Goal: Task Accomplishment & Management: Manage account settings

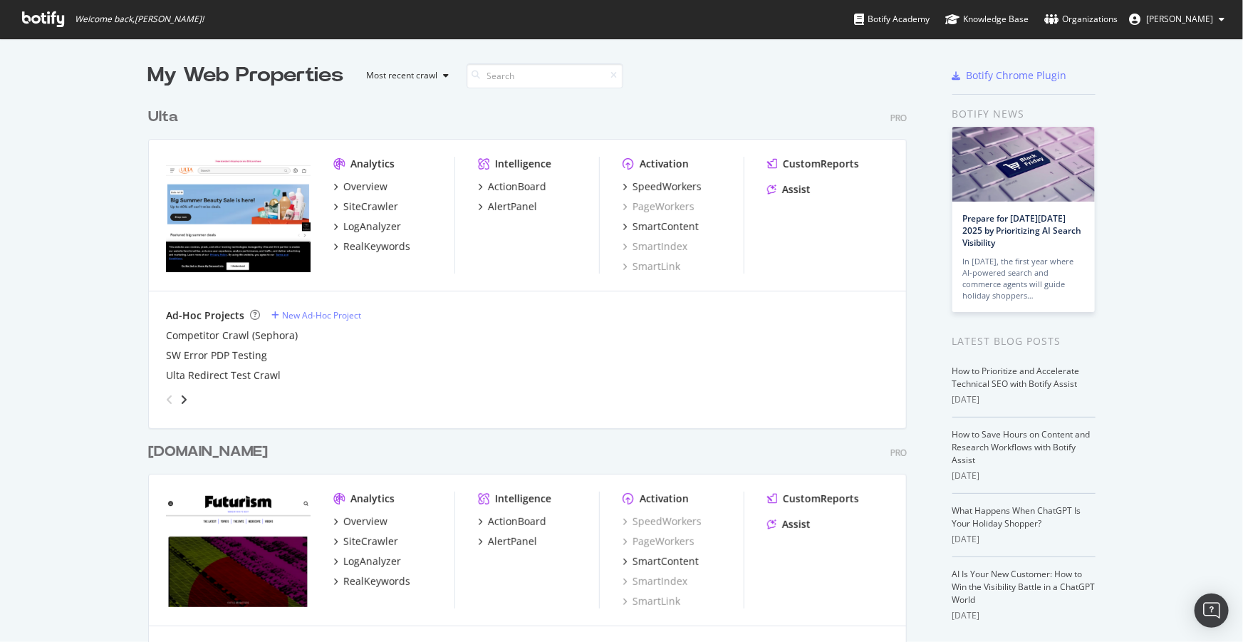
scroll to position [3167, 760]
click at [358, 210] on div "SiteCrawler" at bounding box center [370, 206] width 55 height 14
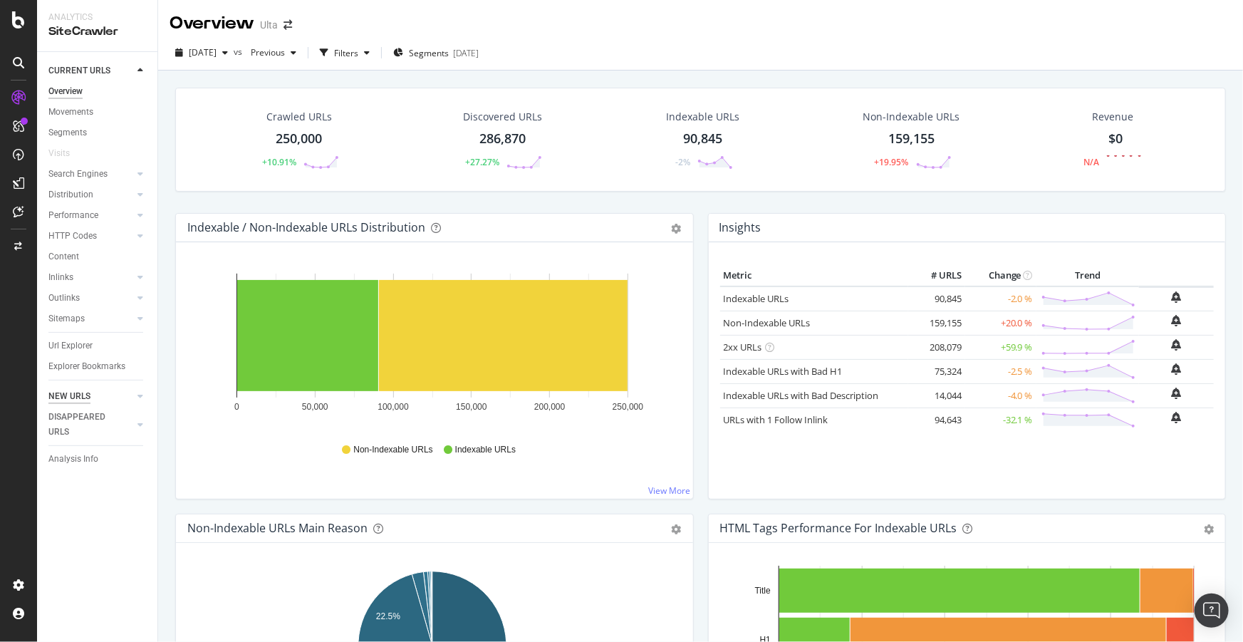
click at [73, 395] on div "NEW URLS" at bounding box center [69, 396] width 42 height 15
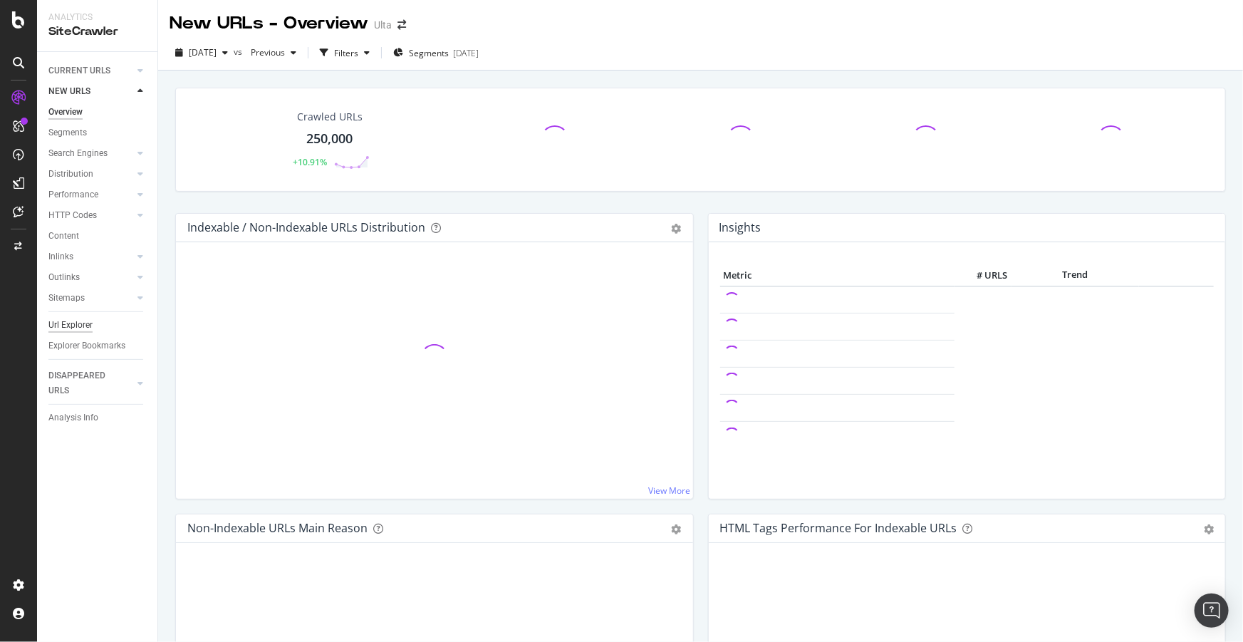
click at [71, 321] on div "Url Explorer" at bounding box center [70, 325] width 44 height 15
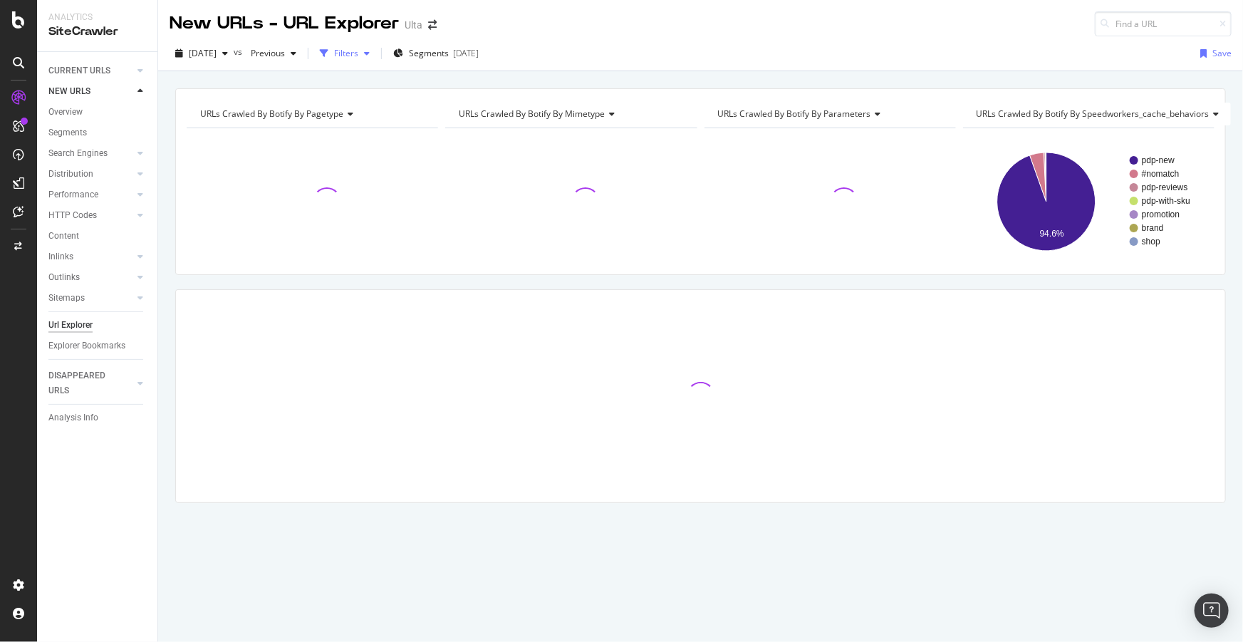
click at [358, 53] on div "Filters" at bounding box center [346, 53] width 24 height 12
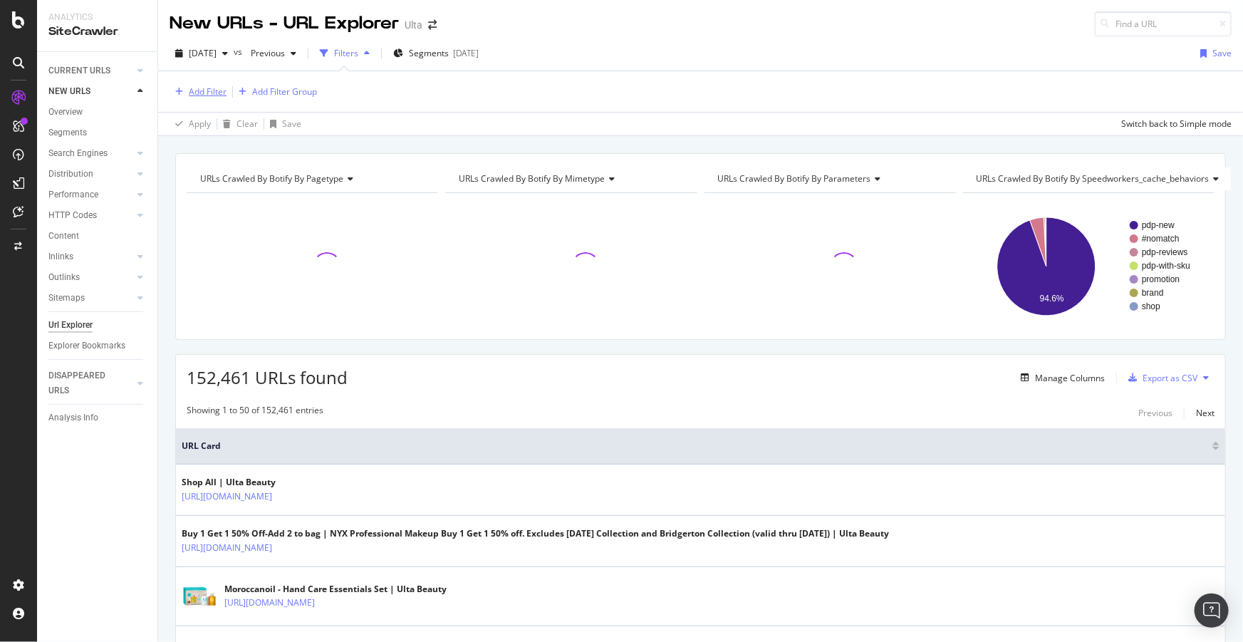
click at [217, 95] on div "Add Filter" at bounding box center [208, 91] width 38 height 12
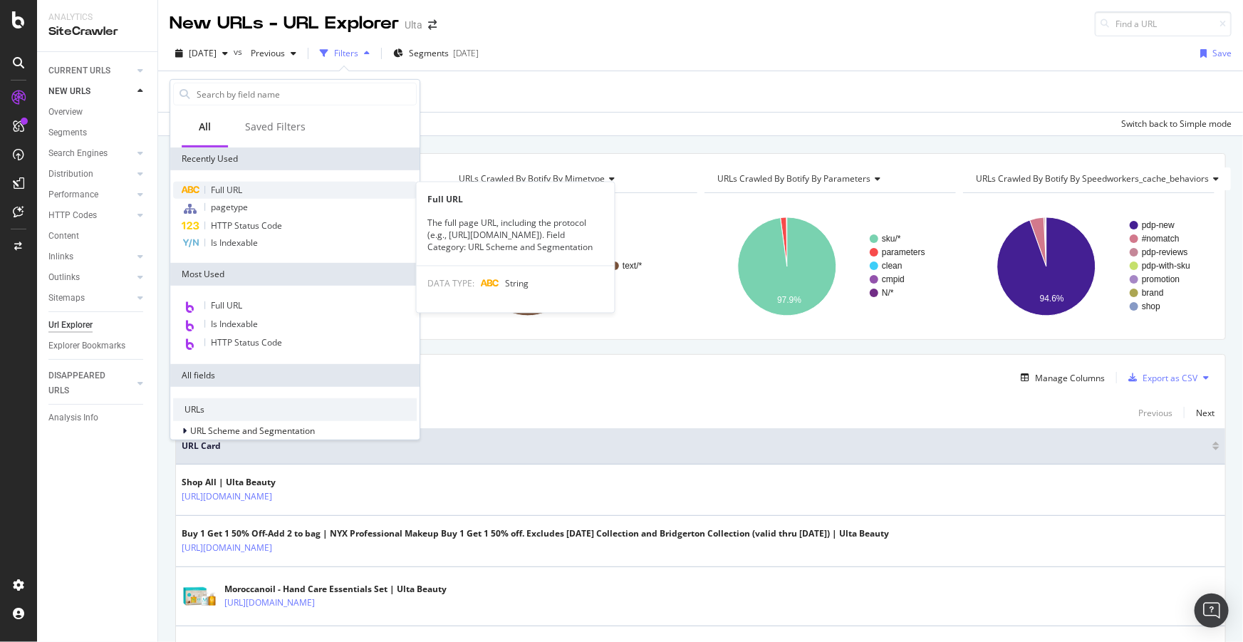
click at [234, 185] on span "Full URL" at bounding box center [226, 190] width 31 height 12
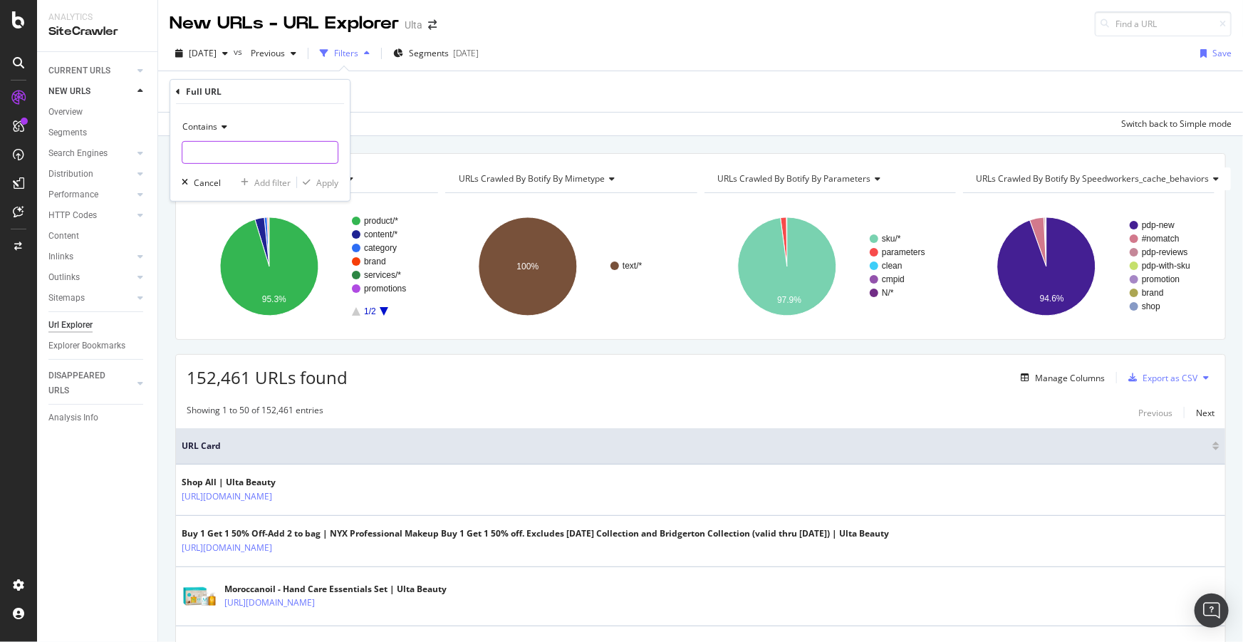
click at [214, 145] on input "text" at bounding box center [259, 152] width 155 height 23
type input "pr_rd_page"
click at [322, 183] on div "Apply" at bounding box center [327, 182] width 22 height 12
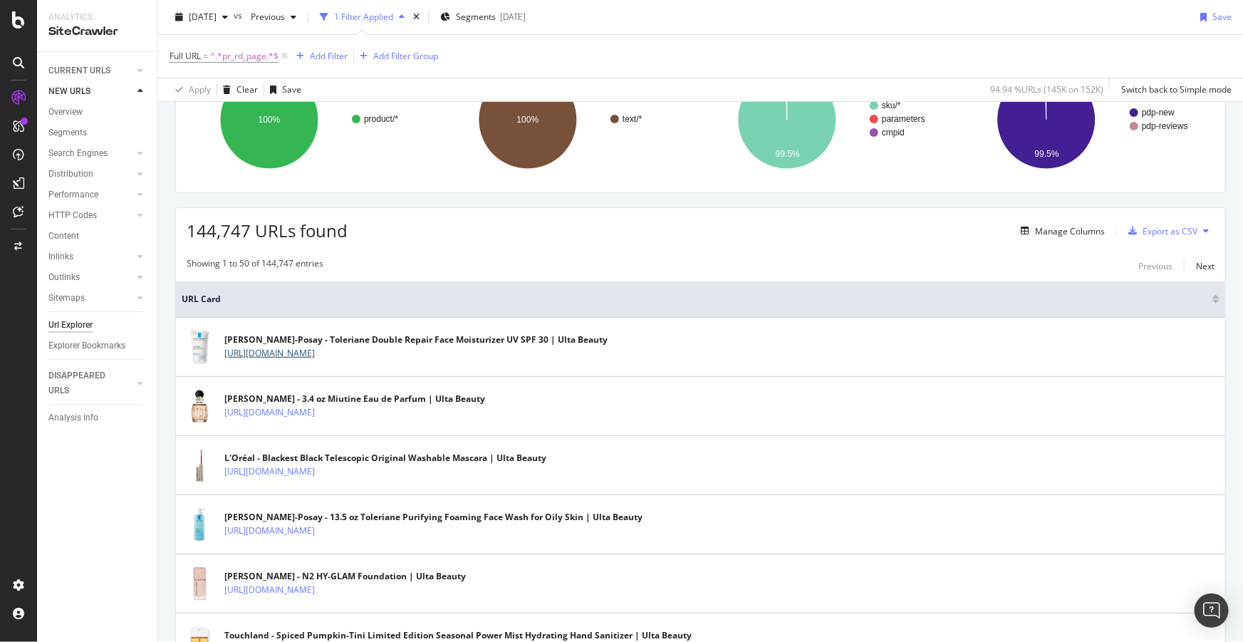
scroll to position [129, 0]
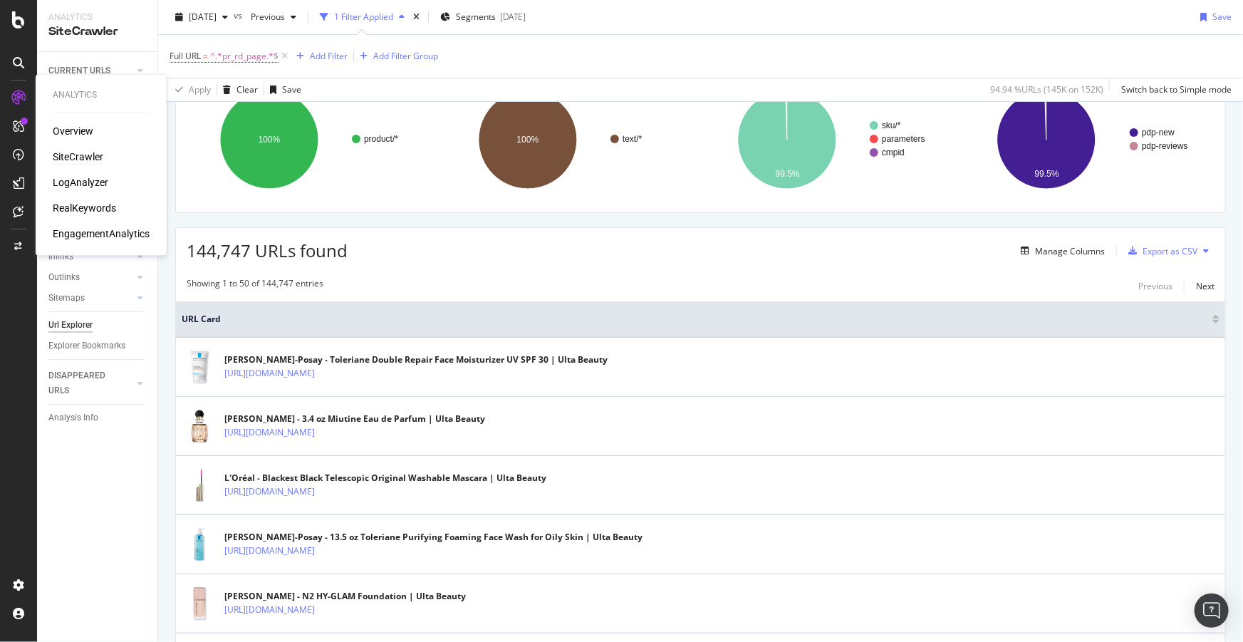
click at [78, 177] on div "LogAnalyzer" at bounding box center [81, 183] width 56 height 14
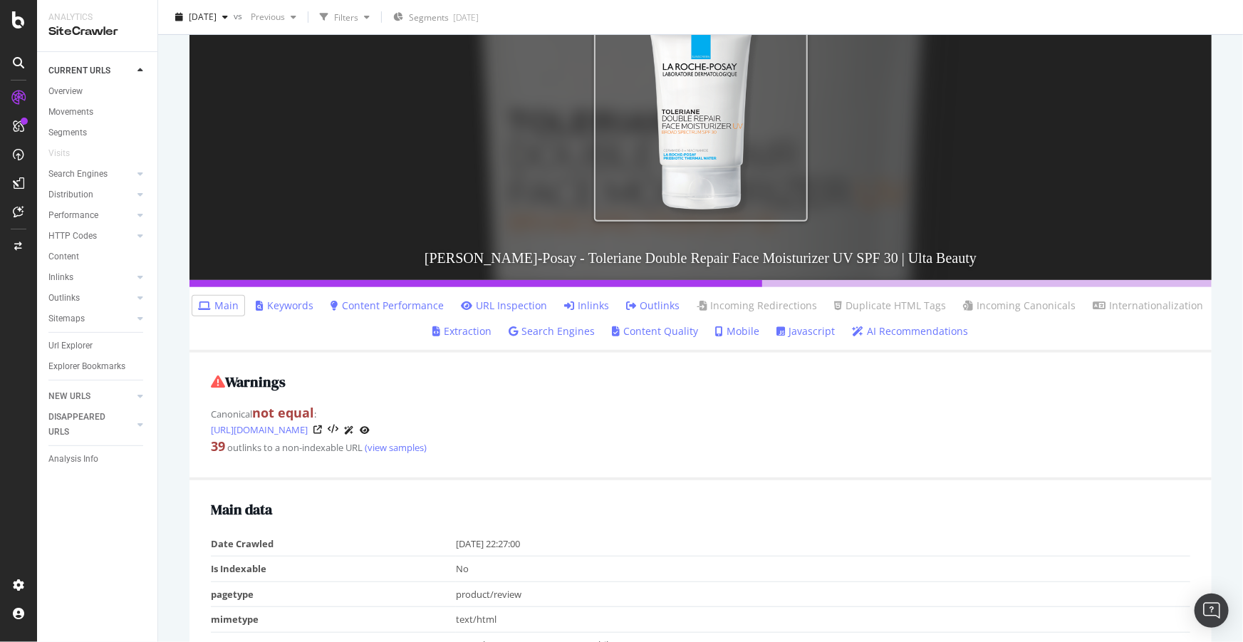
scroll to position [129, 0]
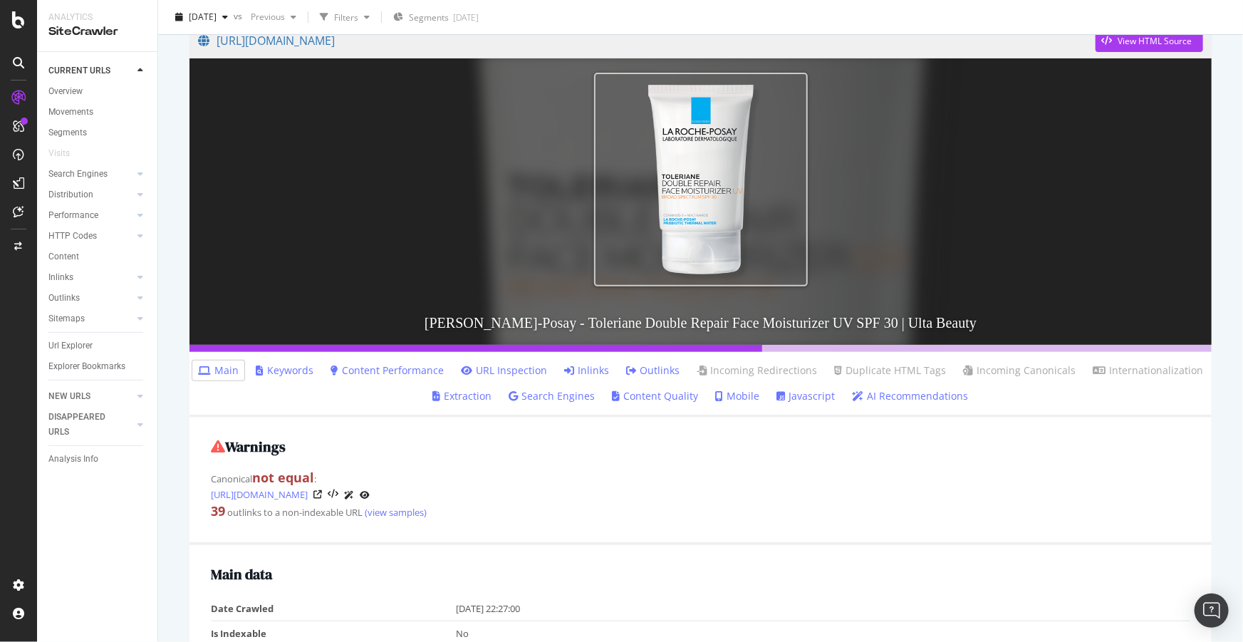
click at [591, 367] on link "Inlinks" at bounding box center [586, 370] width 45 height 14
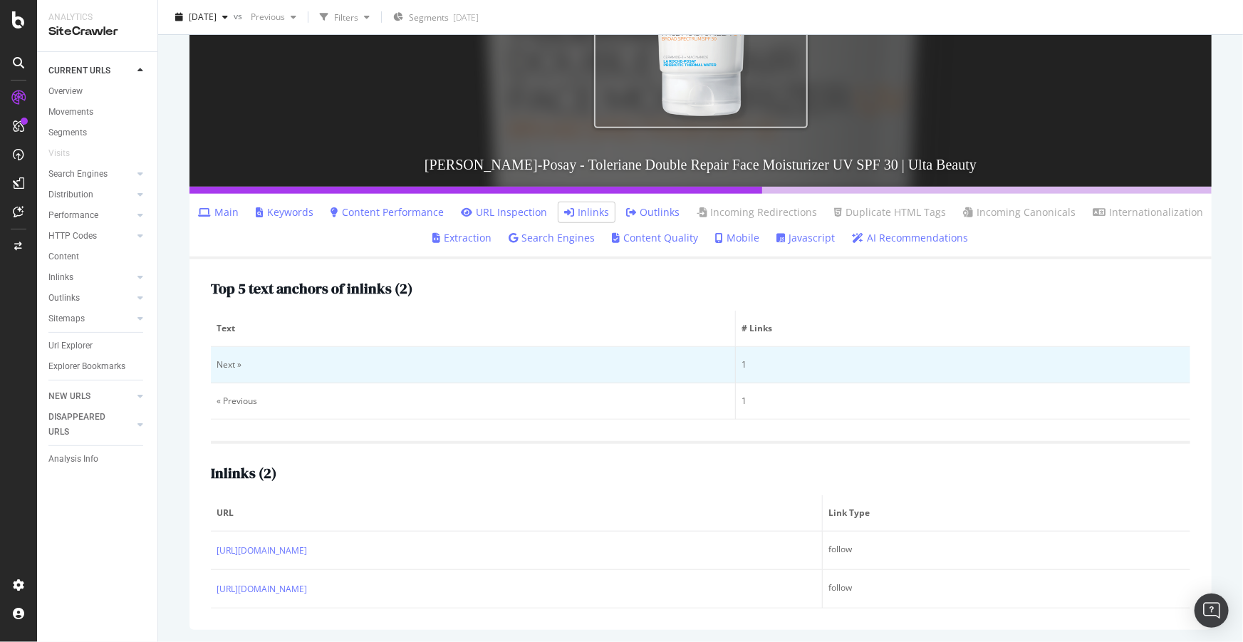
scroll to position [289, 0]
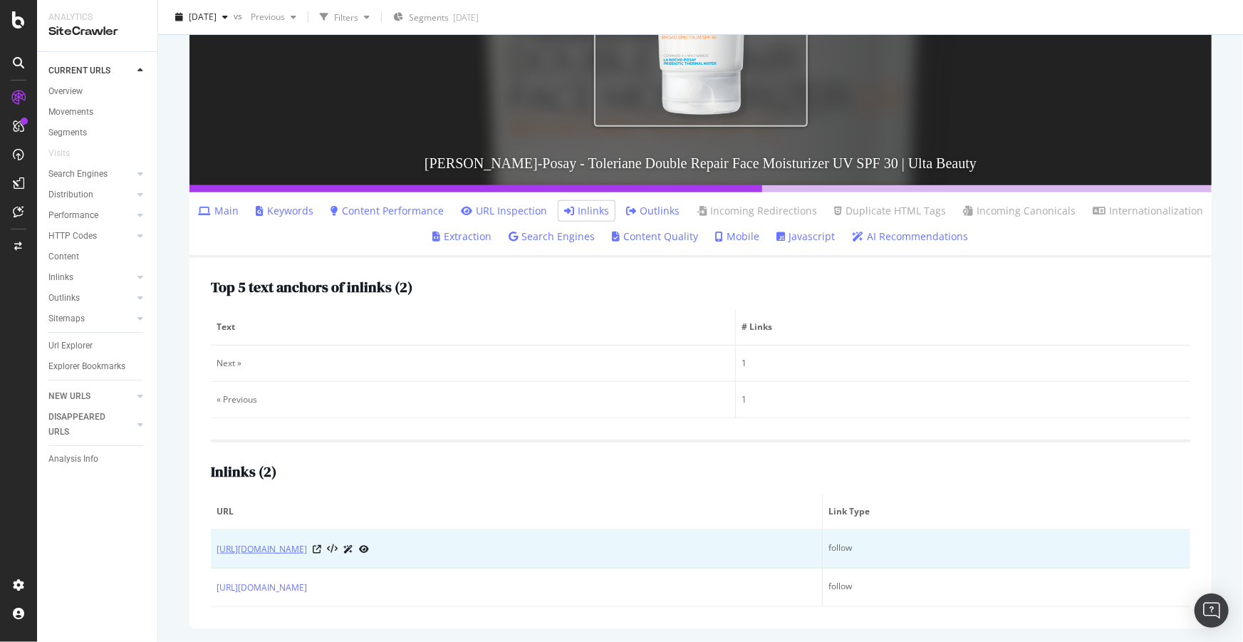
click at [307, 546] on link "https://www.ulta.com/p/toleriane-double-repair-face-moisturizer-uv-spf-30-xlsIm…" at bounding box center [262, 549] width 90 height 14
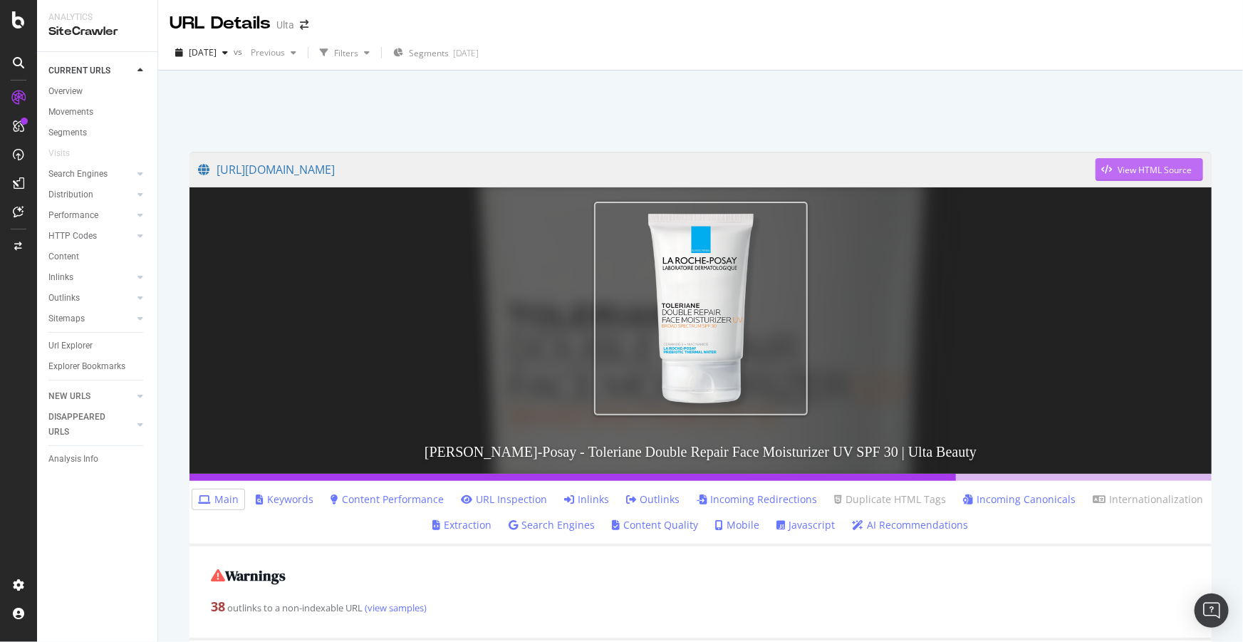
click at [1136, 165] on div "View HTML Source" at bounding box center [1155, 170] width 74 height 12
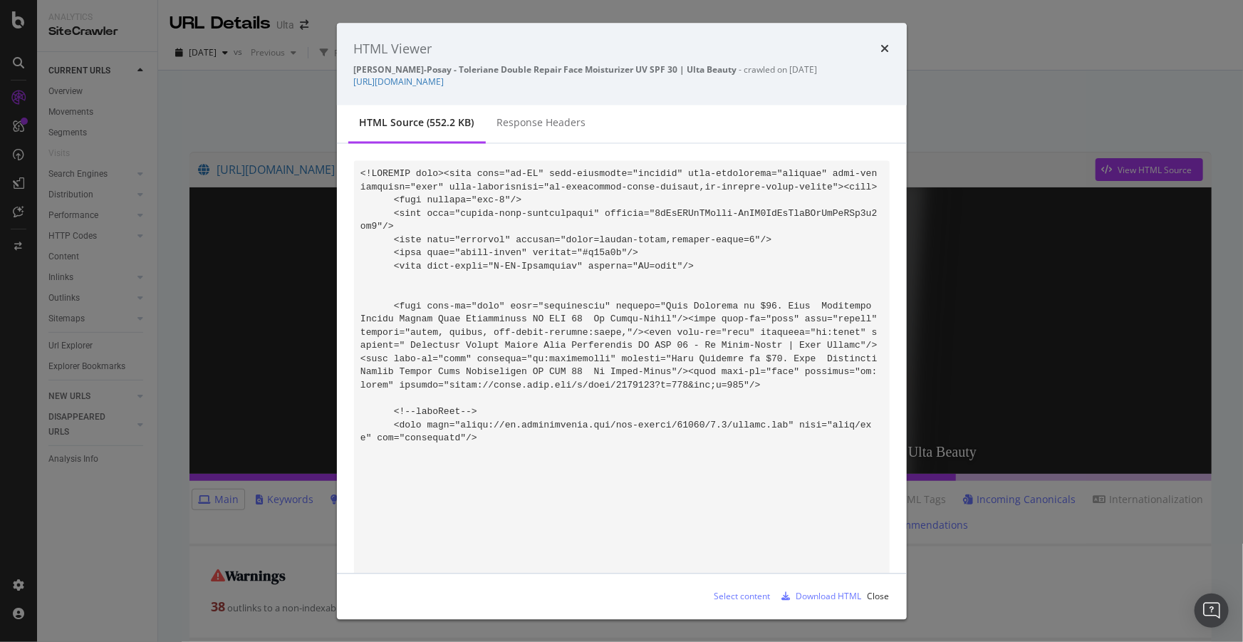
scroll to position [74051, 0]
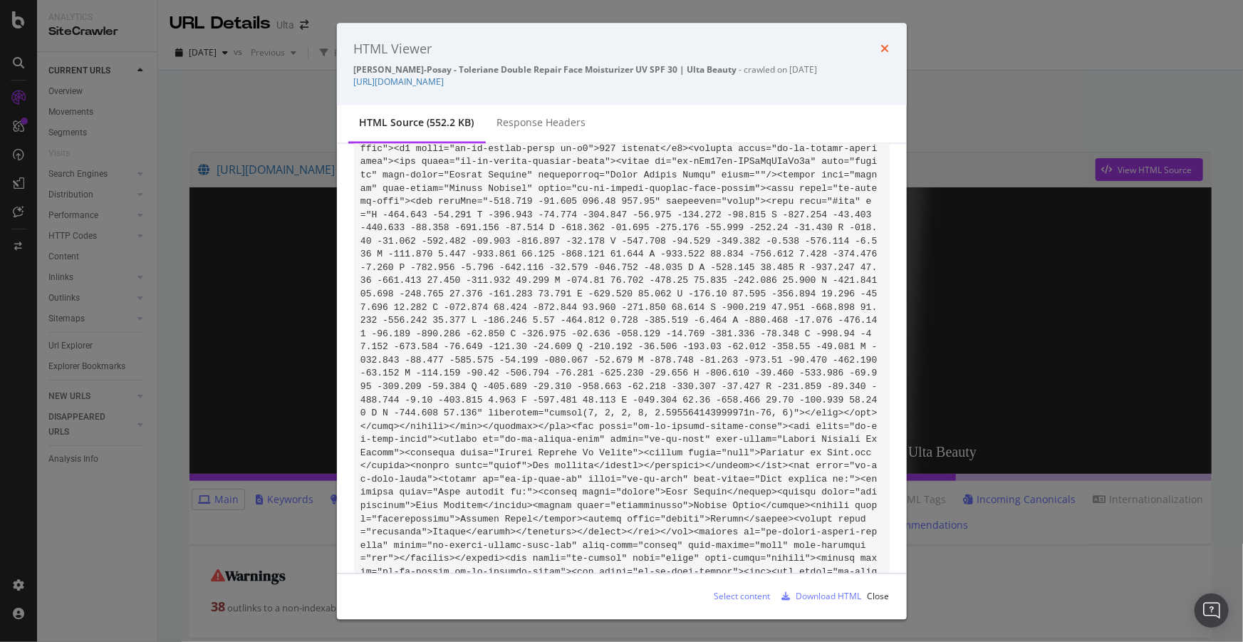
click at [886, 48] on icon "times" at bounding box center [885, 48] width 9 height 11
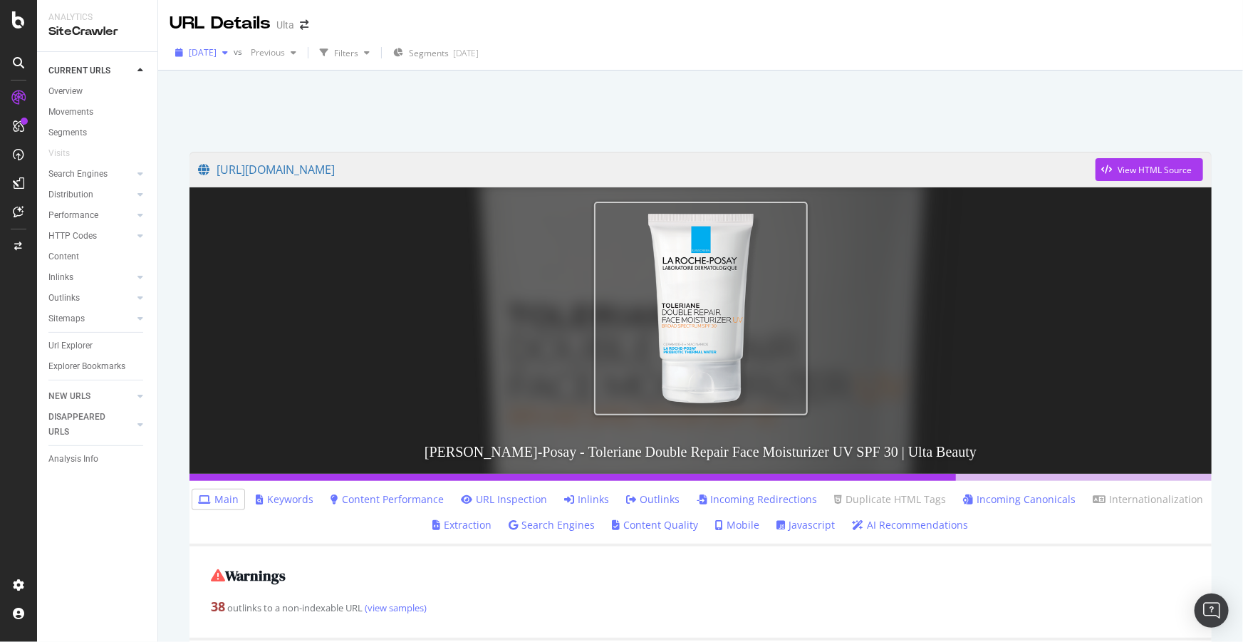
click at [217, 56] on span "[DATE]" at bounding box center [203, 52] width 28 height 12
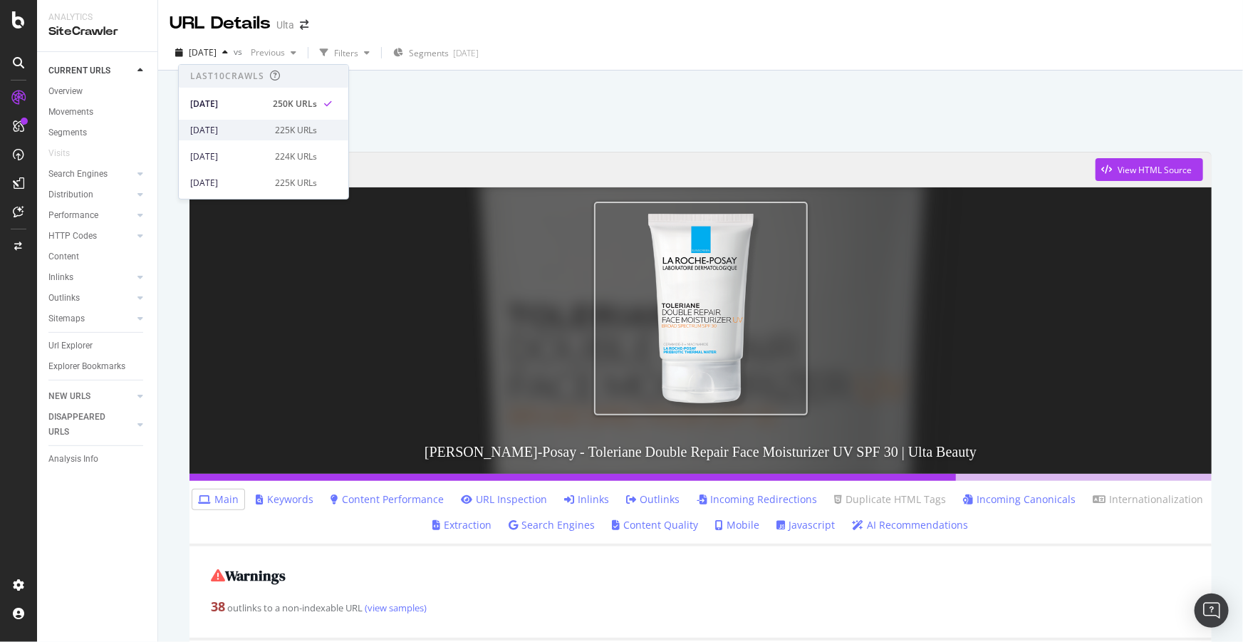
click at [227, 130] on div "2025 Sep. 17th" at bounding box center [228, 130] width 76 height 13
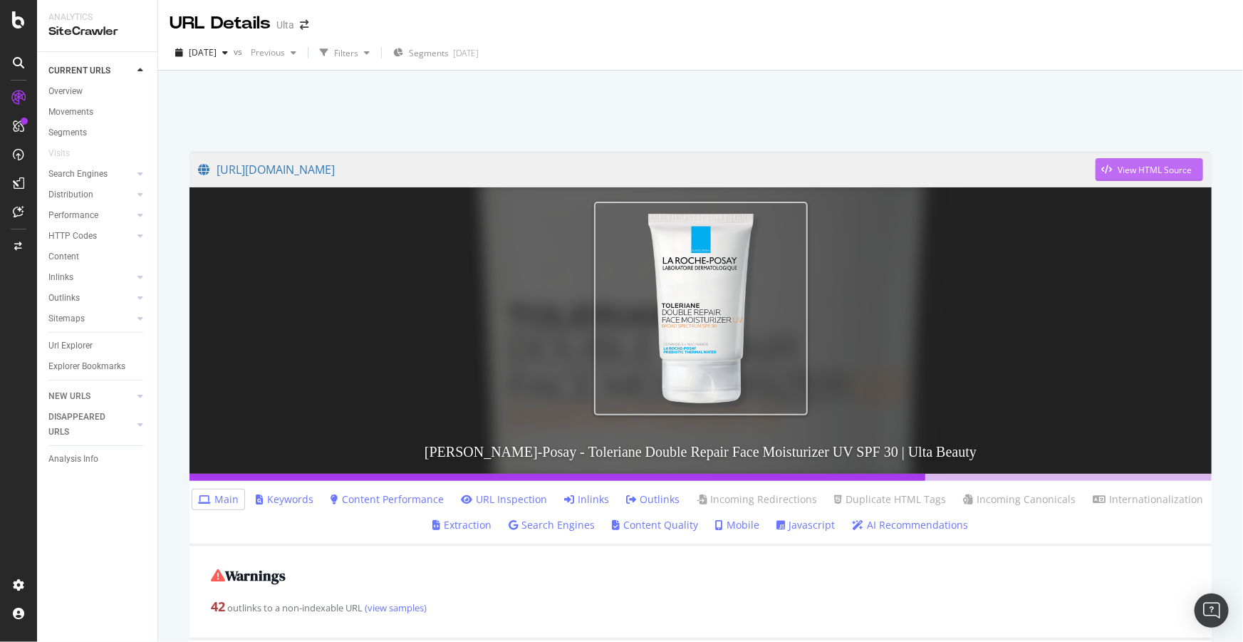
click at [1151, 165] on div "View HTML Source" at bounding box center [1155, 170] width 74 height 12
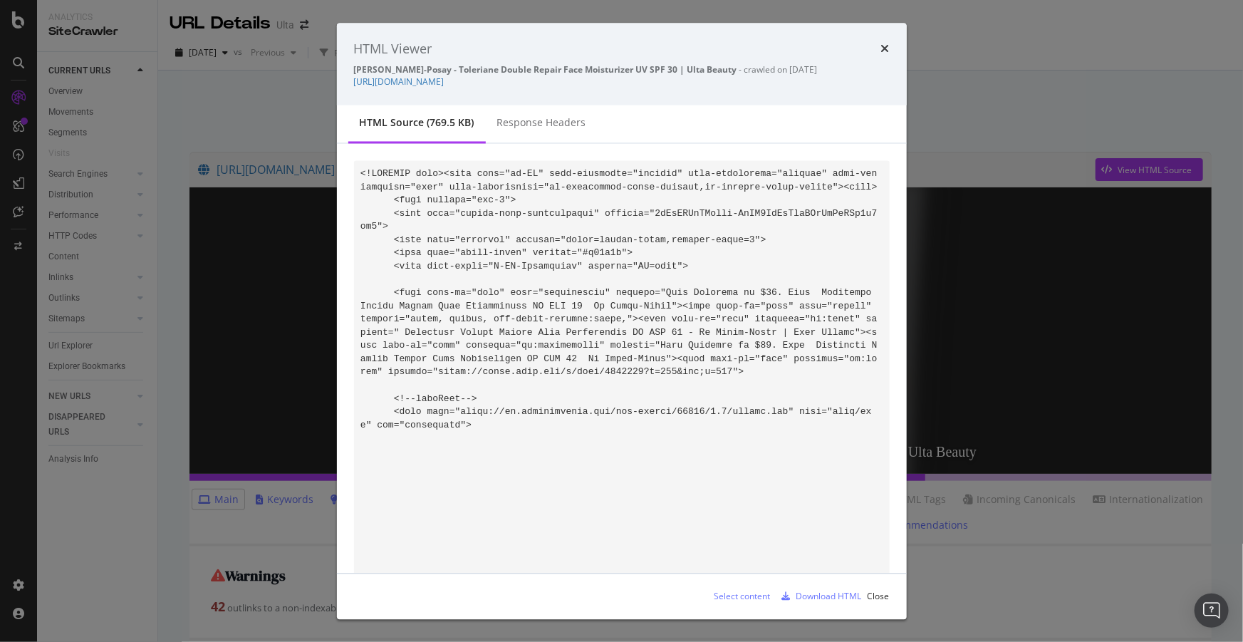
scroll to position [106037, 0]
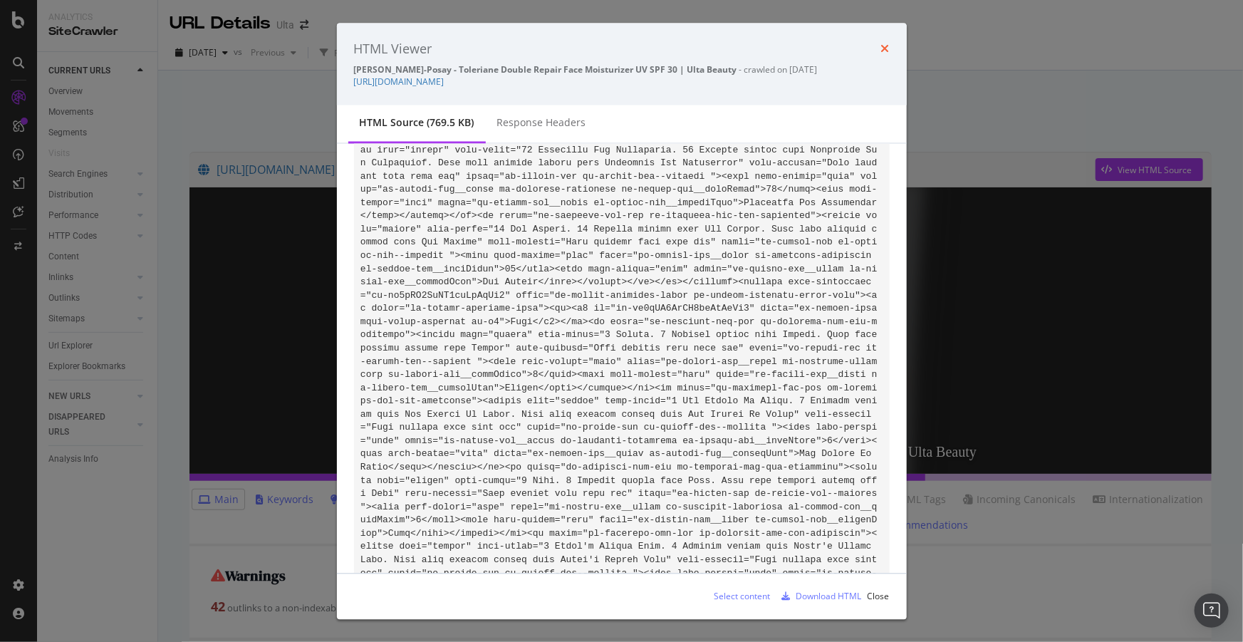
click at [882, 46] on icon "times" at bounding box center [885, 48] width 9 height 11
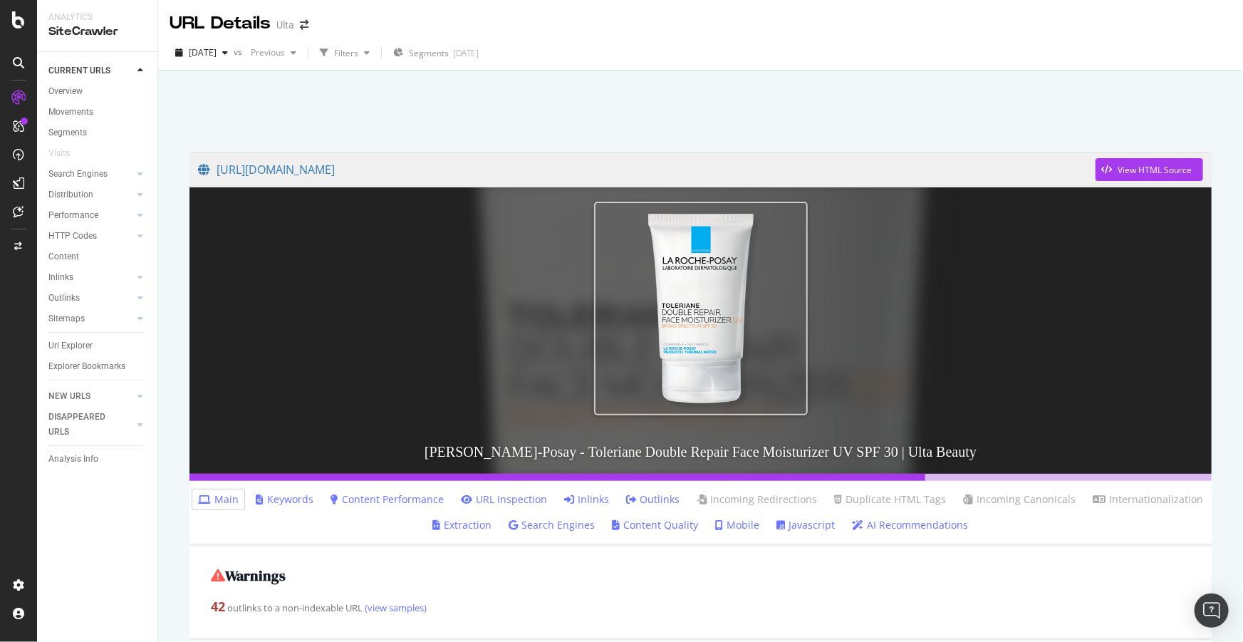
click at [699, 121] on div at bounding box center [700, 107] width 1051 height 61
click at [1118, 170] on div "View HTML Source" at bounding box center [1155, 170] width 74 height 12
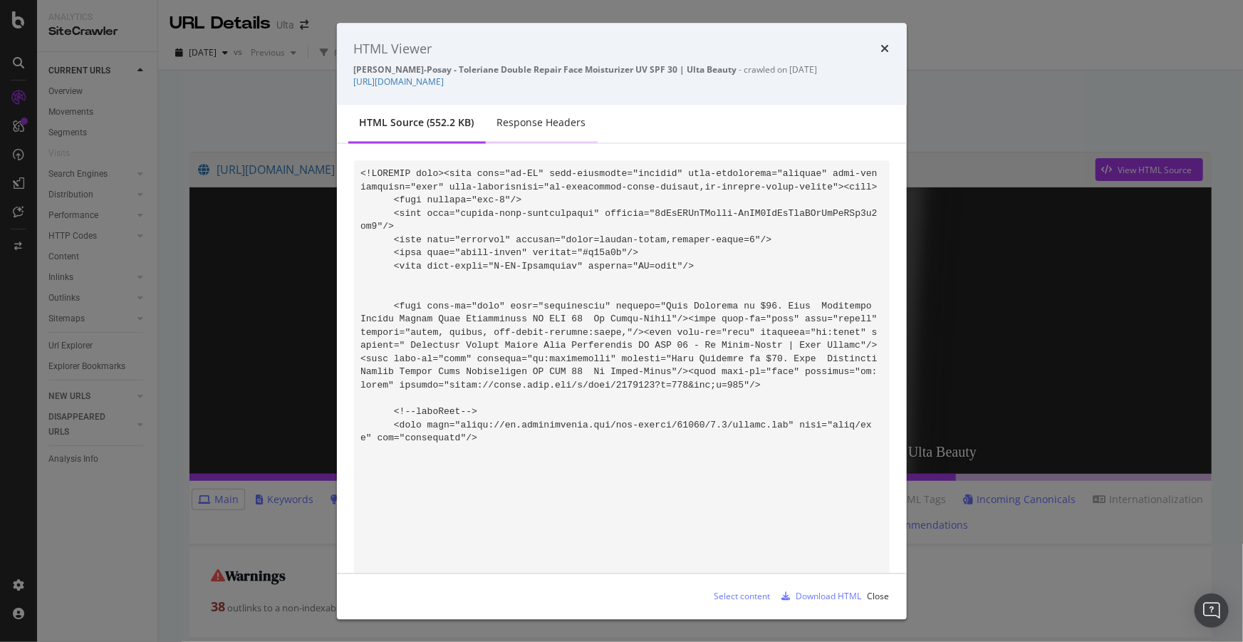
click at [531, 121] on div "Response Headers" at bounding box center [541, 123] width 89 height 14
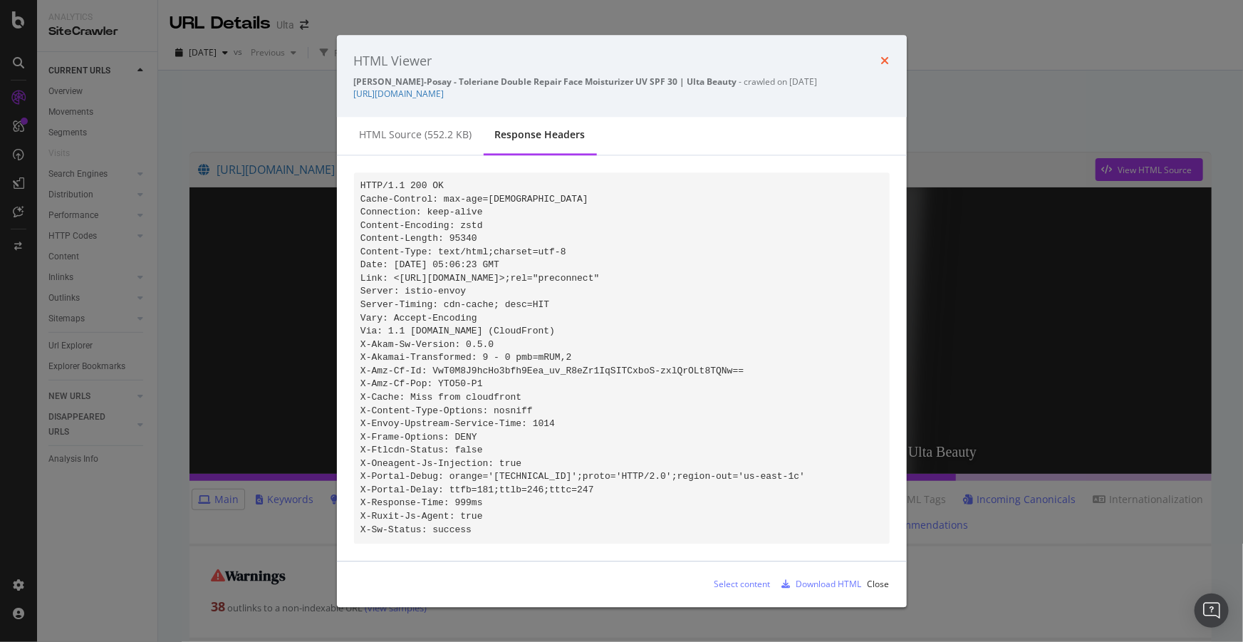
click at [883, 56] on icon "times" at bounding box center [885, 61] width 9 height 11
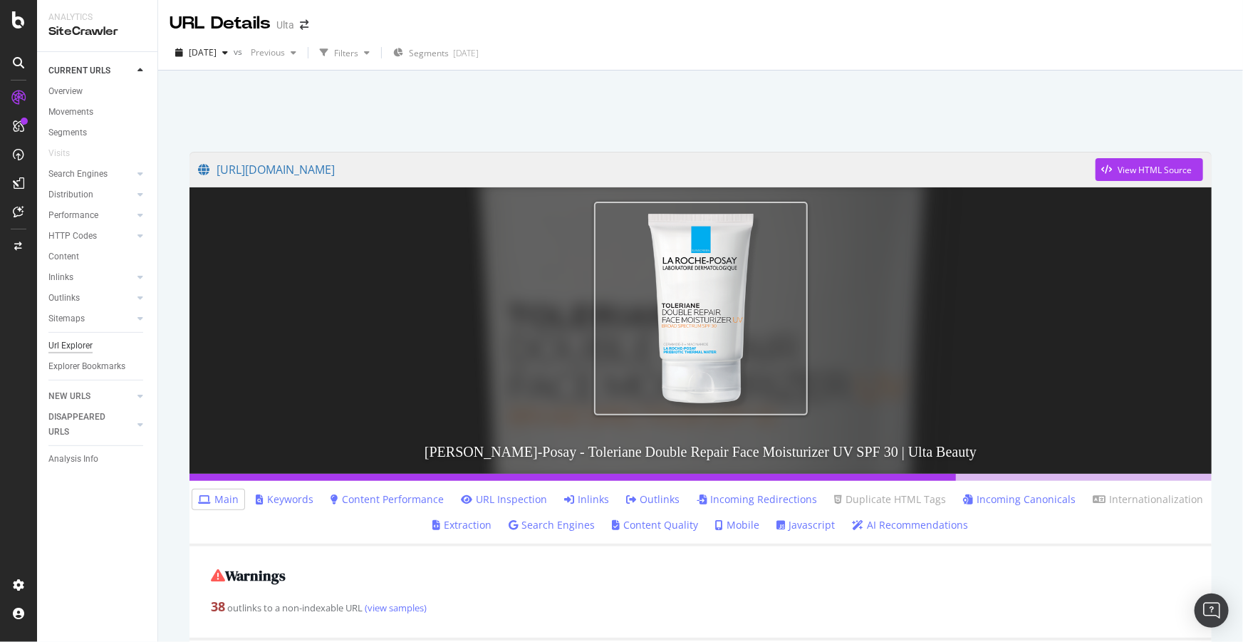
click at [71, 346] on div "Url Explorer" at bounding box center [70, 345] width 44 height 15
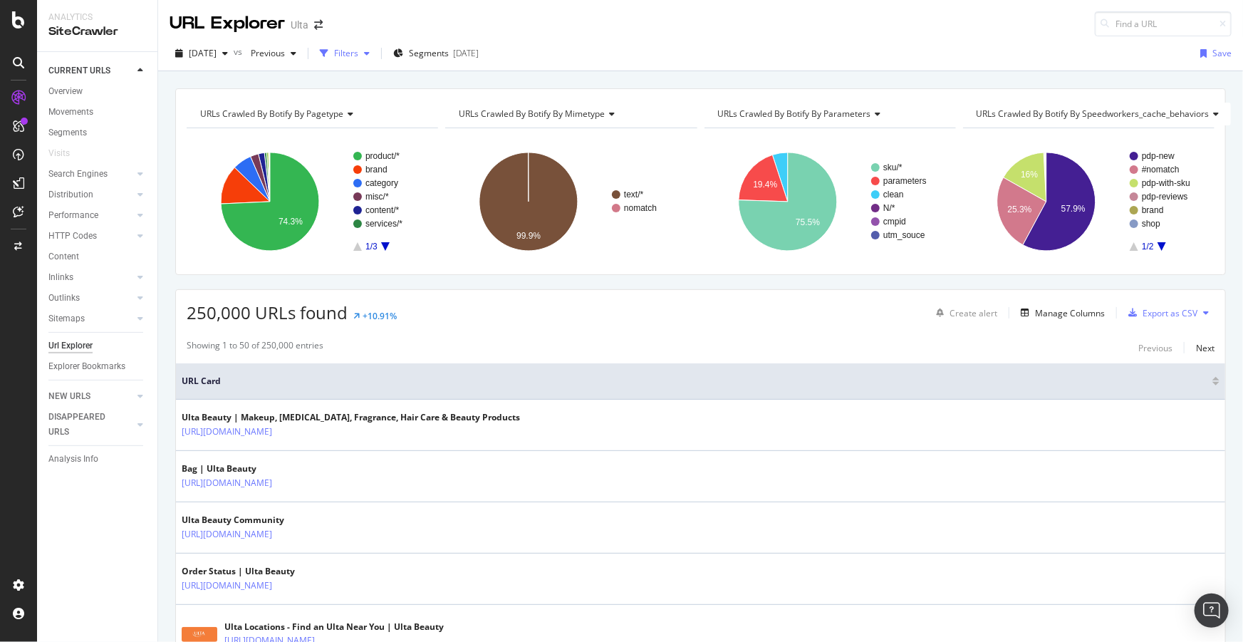
click at [358, 58] on div "Filters" at bounding box center [346, 53] width 24 height 12
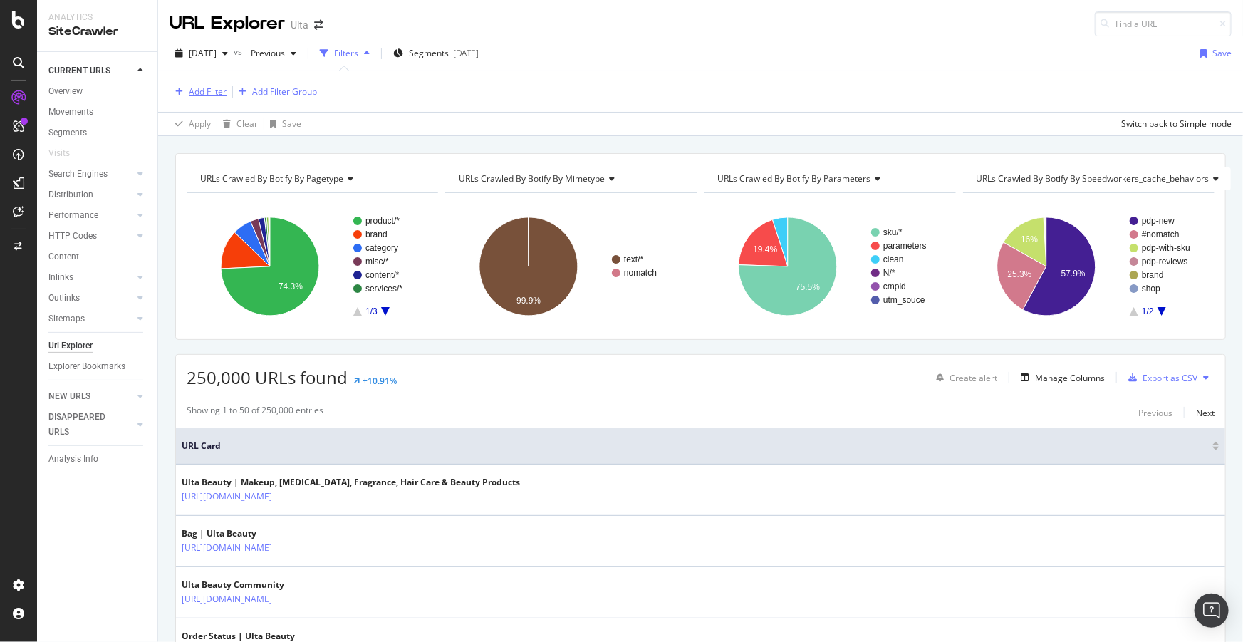
click at [207, 93] on div "Add Filter" at bounding box center [208, 91] width 38 height 12
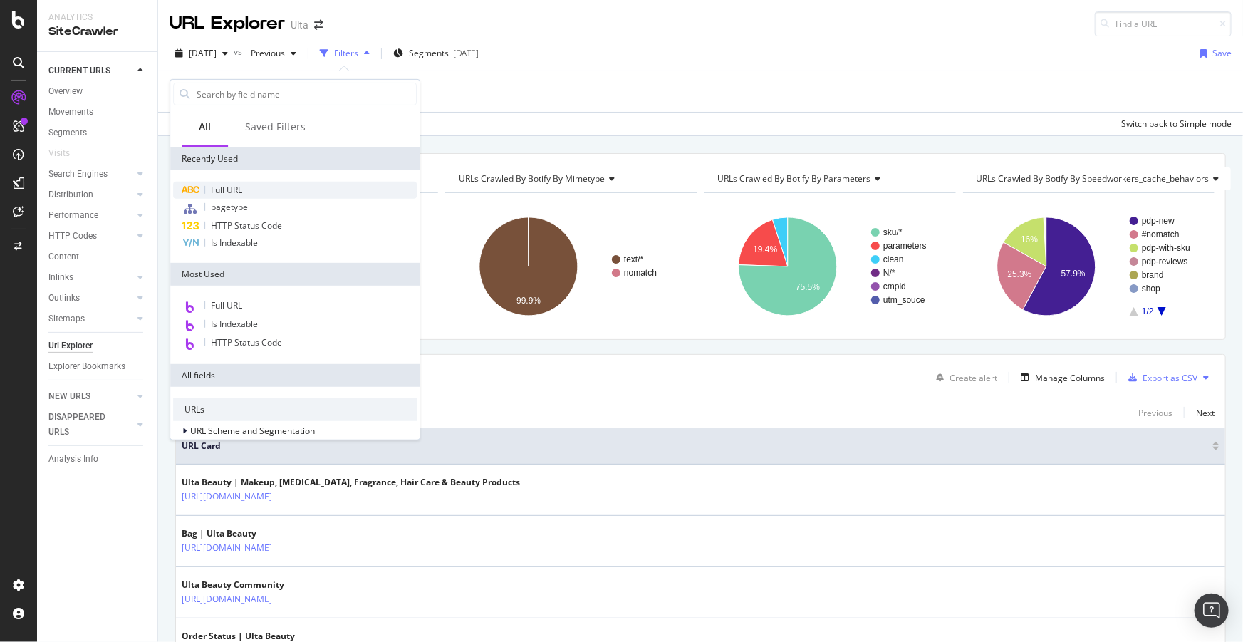
click at [229, 182] on div "Full URL" at bounding box center [295, 190] width 244 height 17
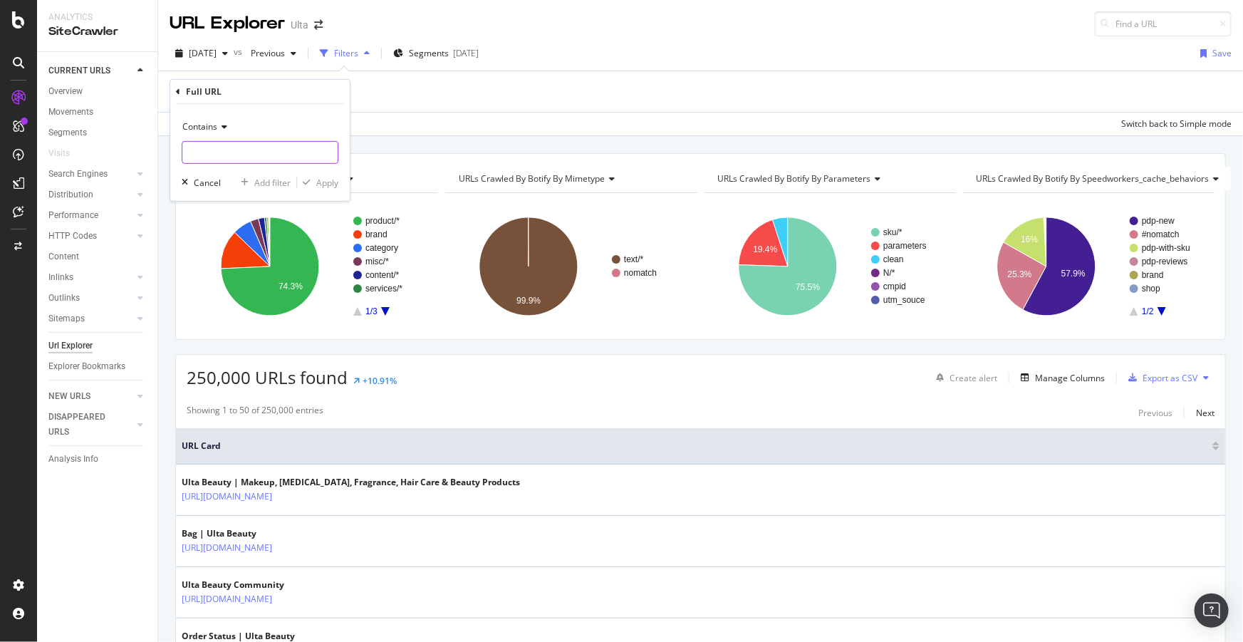
click at [268, 145] on input "text" at bounding box center [259, 152] width 155 height 23
type input "pr_rd_page"
click at [317, 182] on div "Apply" at bounding box center [327, 182] width 22 height 12
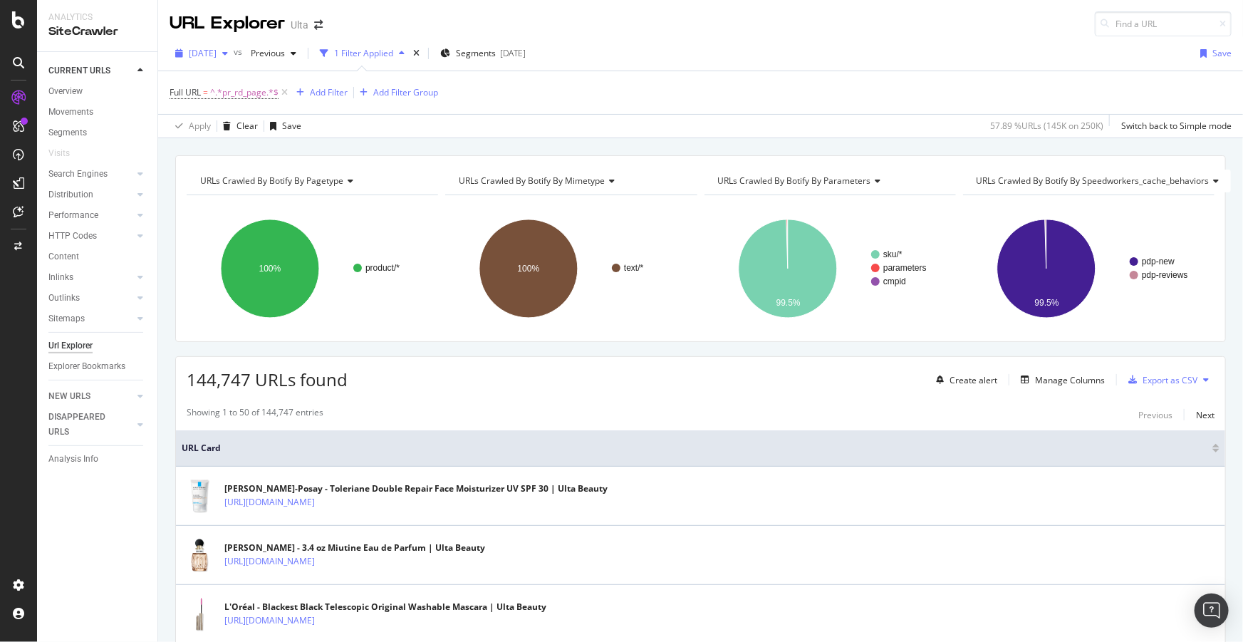
click at [217, 53] on span "[DATE]" at bounding box center [203, 53] width 28 height 12
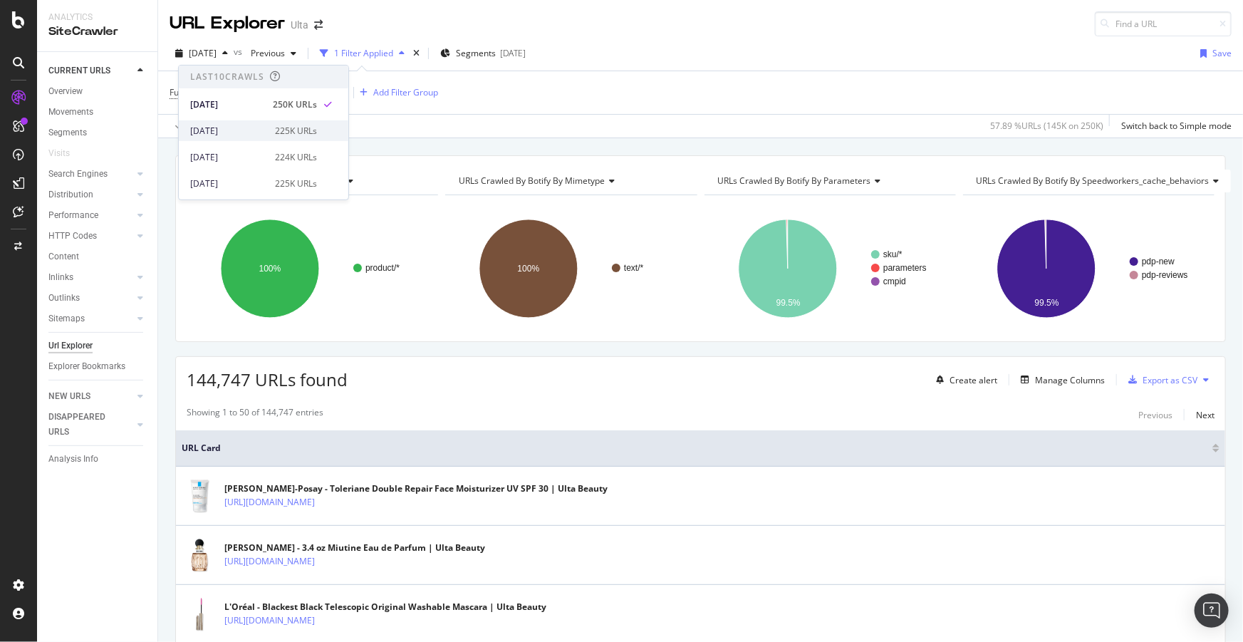
click at [235, 124] on div "2025 Sep. 17th" at bounding box center [228, 130] width 76 height 13
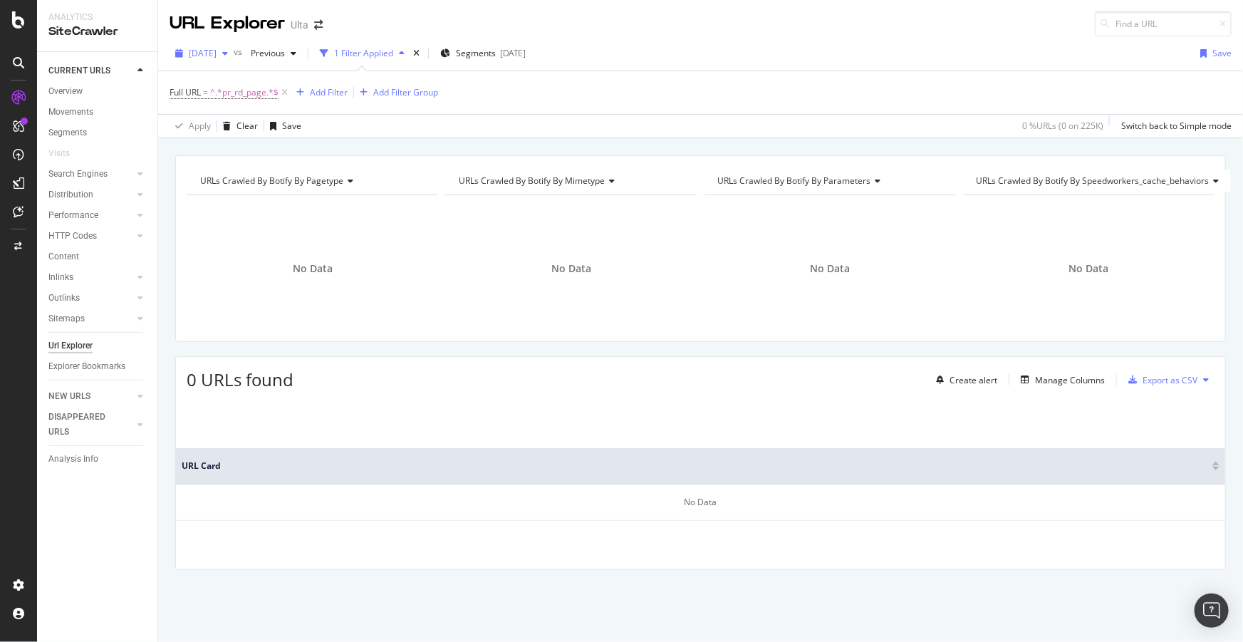
click at [217, 57] on span "2025 Sep. 17th" at bounding box center [203, 53] width 28 height 12
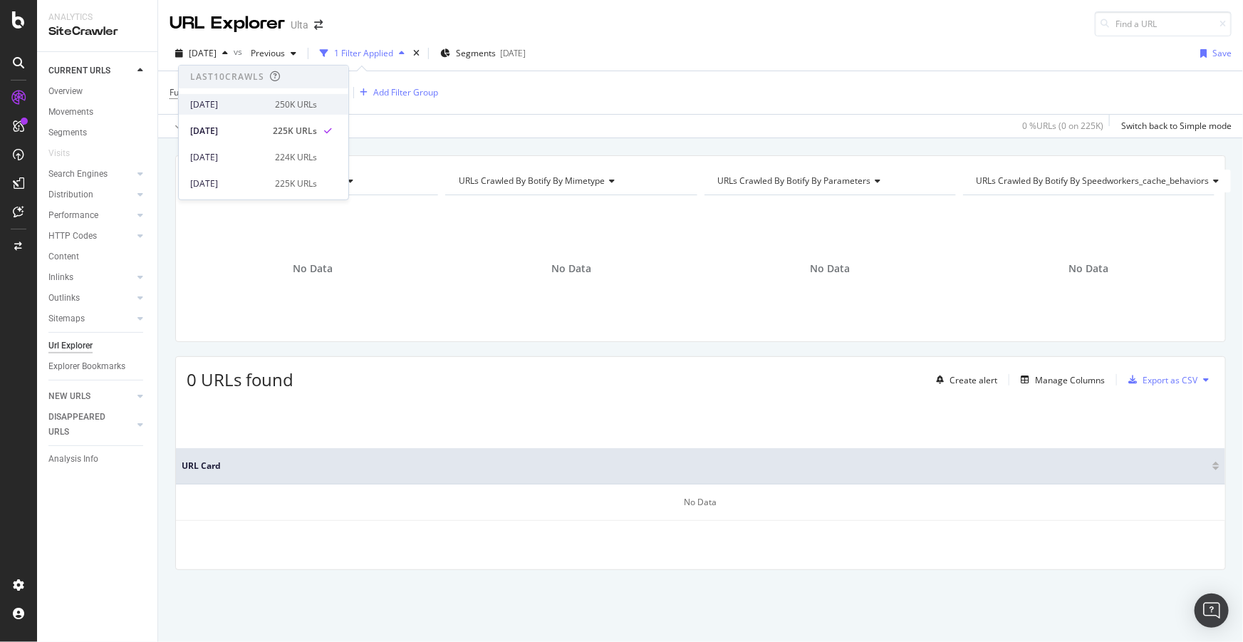
click at [225, 110] on div "[DATE]" at bounding box center [228, 104] width 76 height 13
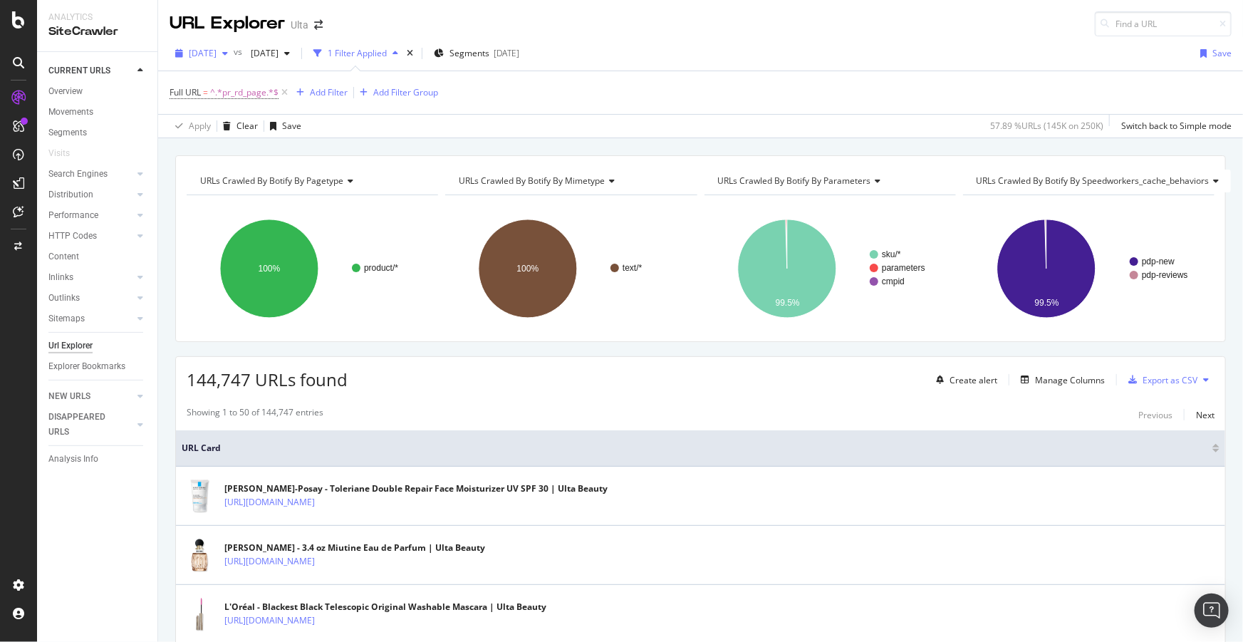
click at [217, 52] on span "[DATE]" at bounding box center [203, 53] width 28 height 12
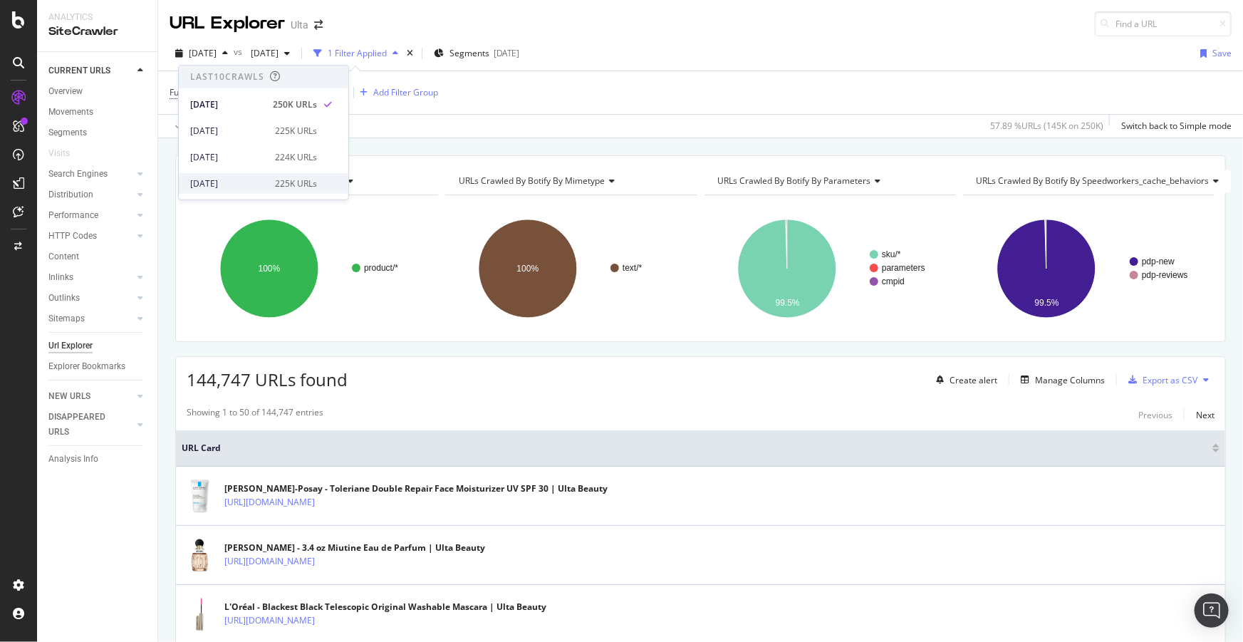
click at [234, 187] on div "2025 Sep. 3rd" at bounding box center [228, 183] width 76 height 13
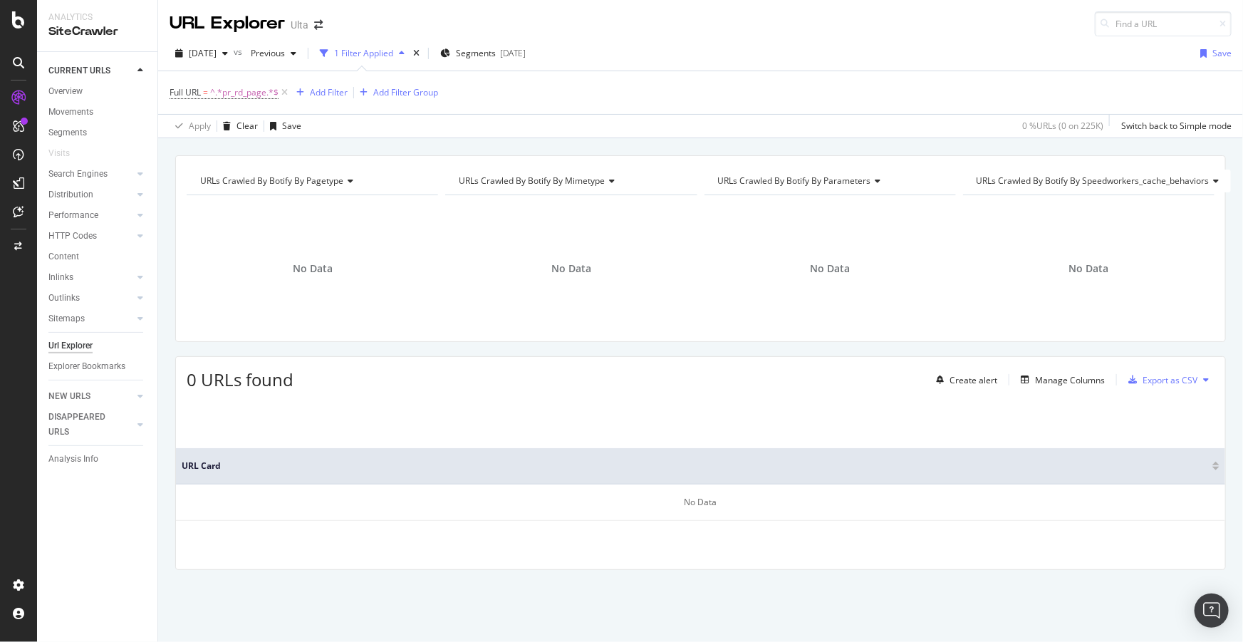
click at [440, 602] on div "URLs Crawled By Botify By pagetype Chart (by Value) Table Expand Export as CSV …" at bounding box center [700, 387] width 1085 height 464
click at [228, 59] on div "2025 Sep. 3rd" at bounding box center [202, 53] width 64 height 21
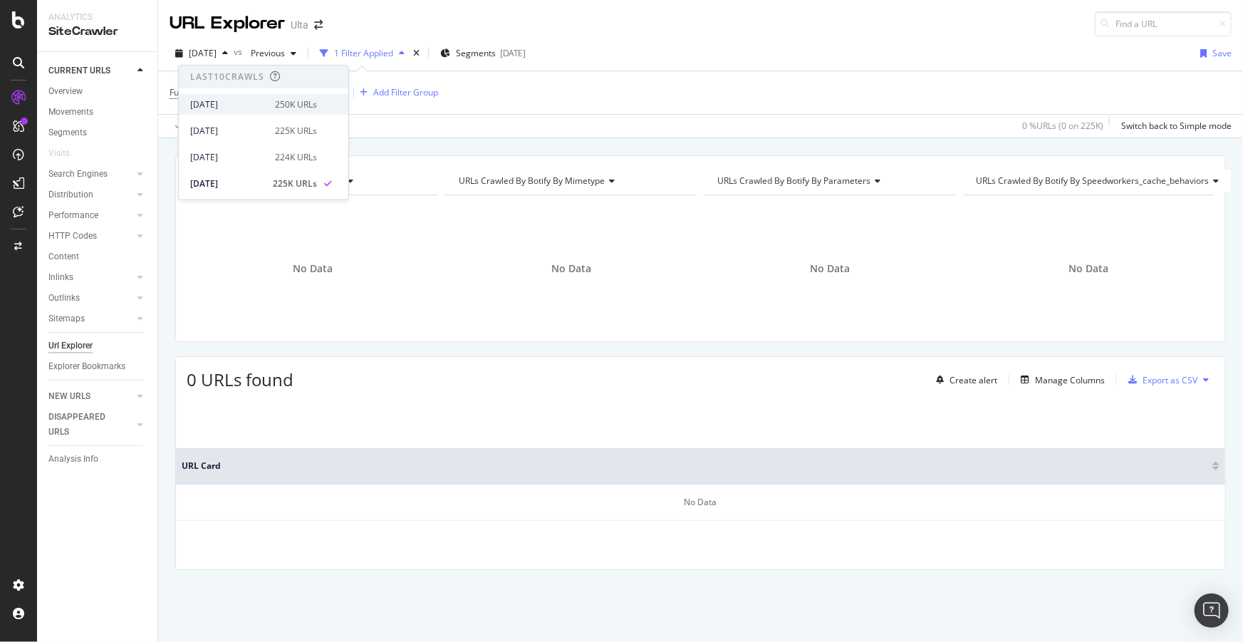
click at [227, 111] on div "2025 Sep. 25th 250K URLs" at bounding box center [264, 104] width 170 height 21
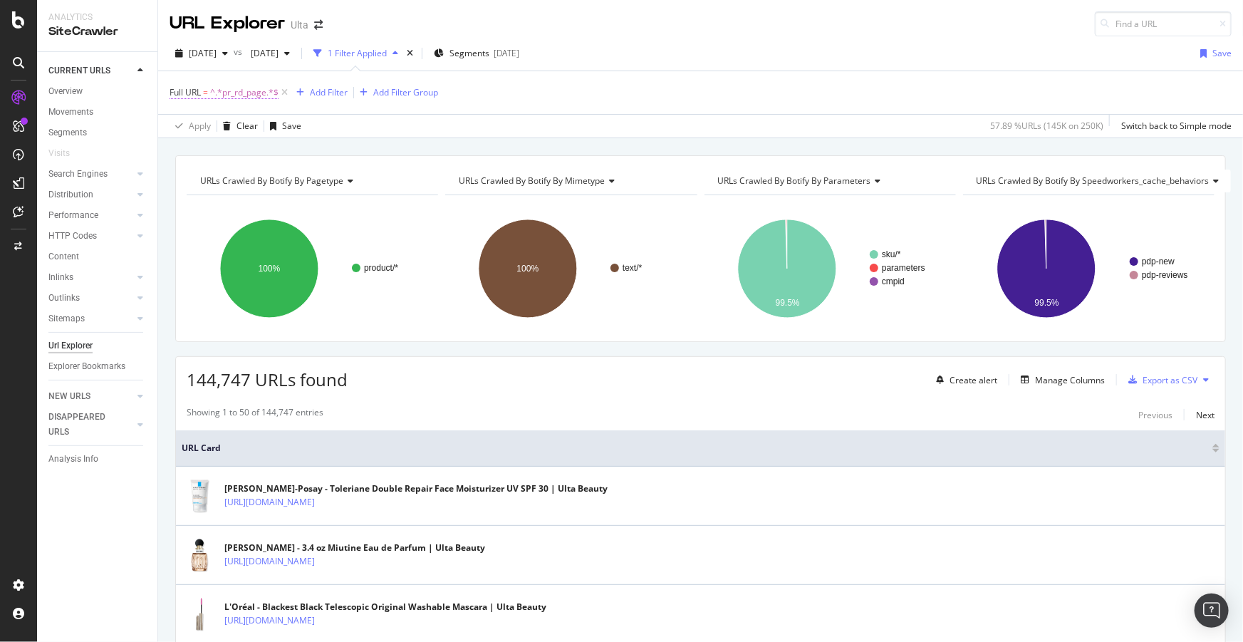
click at [253, 92] on span "^.*pr_rd_page.*$" at bounding box center [244, 93] width 68 height 20
click at [242, 141] on input "pr_rd_page" at bounding box center [249, 151] width 135 height 23
type input "/p/"
click at [321, 179] on div "Apply" at bounding box center [327, 181] width 22 height 12
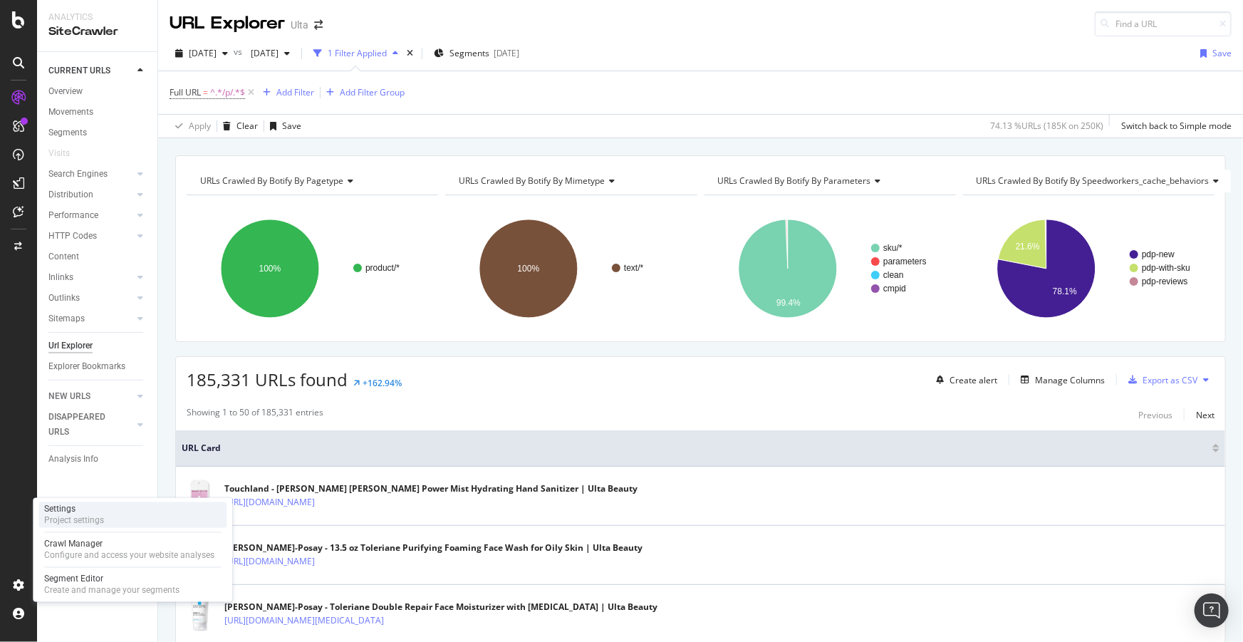
click at [80, 502] on div "Settings Project settings" at bounding box center [132, 515] width 188 height 26
click at [222, 93] on span "^.*/p/.*$" at bounding box center [227, 93] width 35 height 20
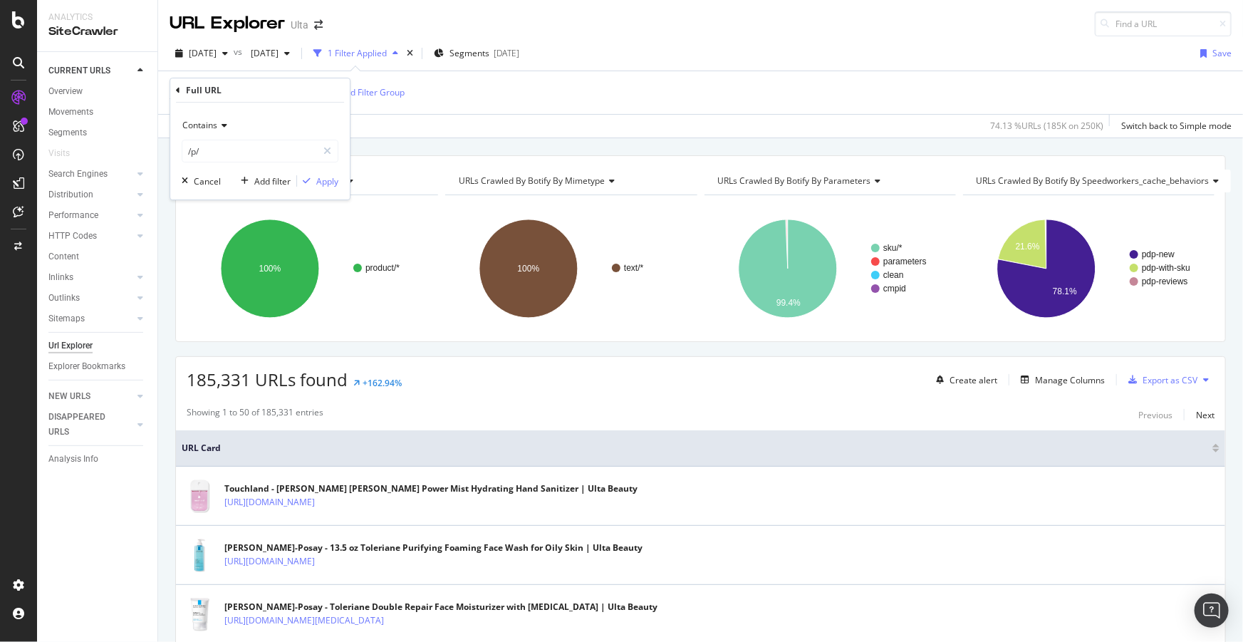
click at [433, 105] on div "Full URL = ^.*/p/.*$ Add Filter Add Filter Group" at bounding box center [701, 92] width 1062 height 43
click at [285, 91] on div "Add Filter" at bounding box center [295, 92] width 38 height 12
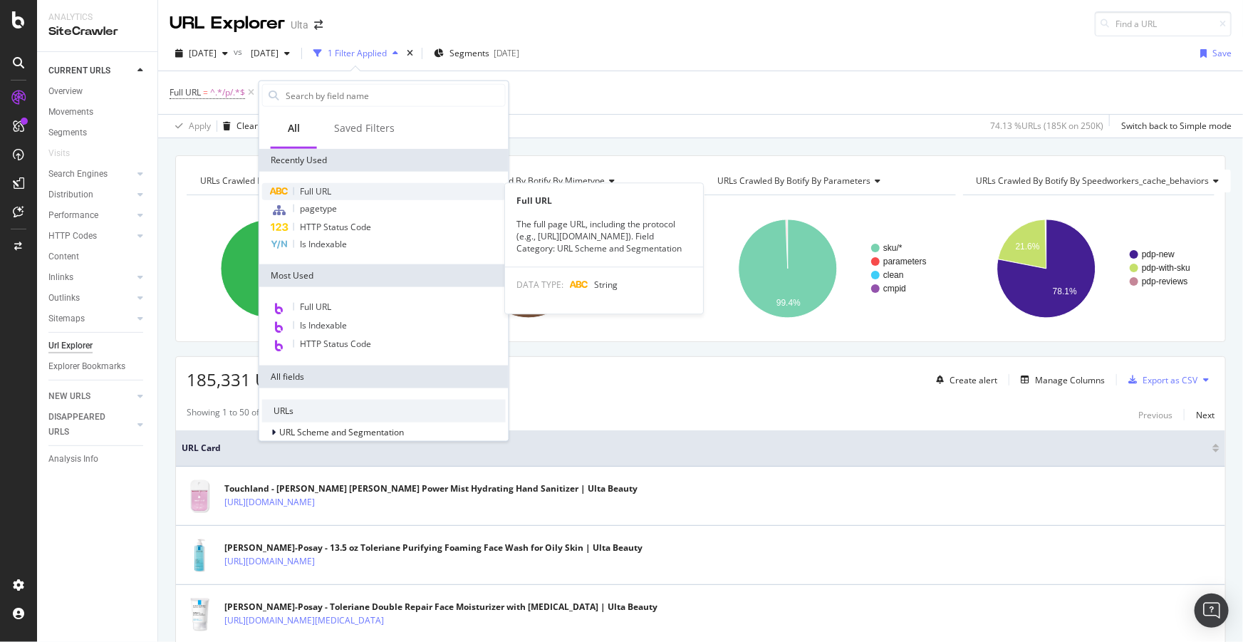
click at [308, 189] on span "Full URL" at bounding box center [315, 191] width 31 height 12
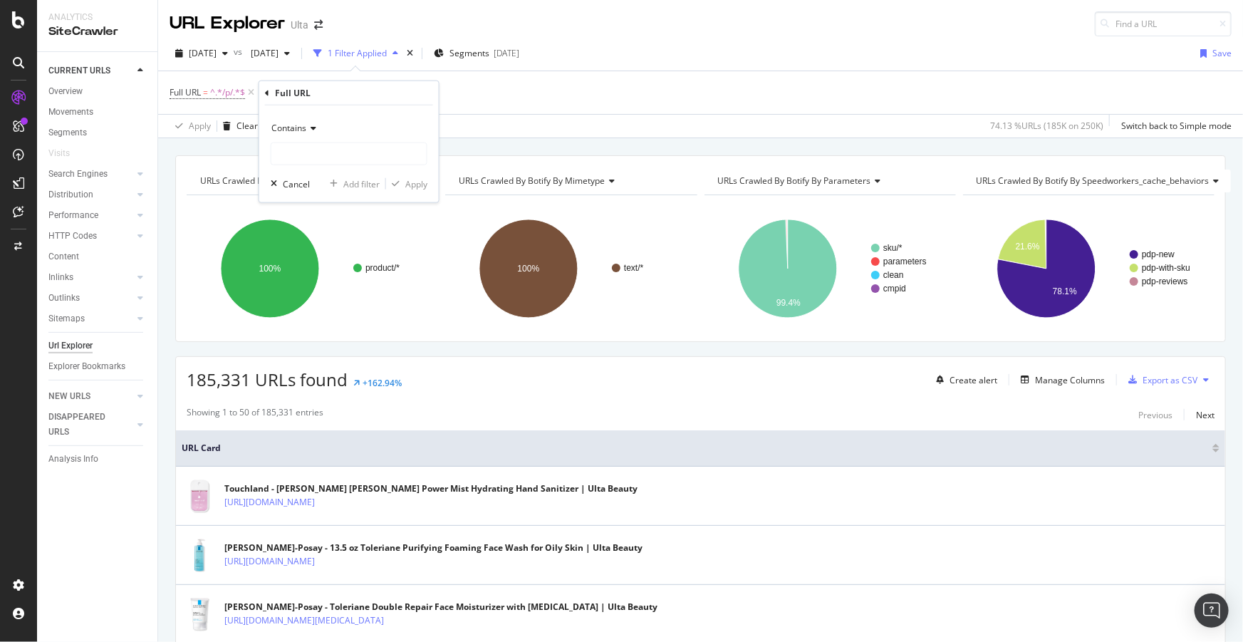
click at [302, 121] on div "Contains" at bounding box center [349, 128] width 157 height 23
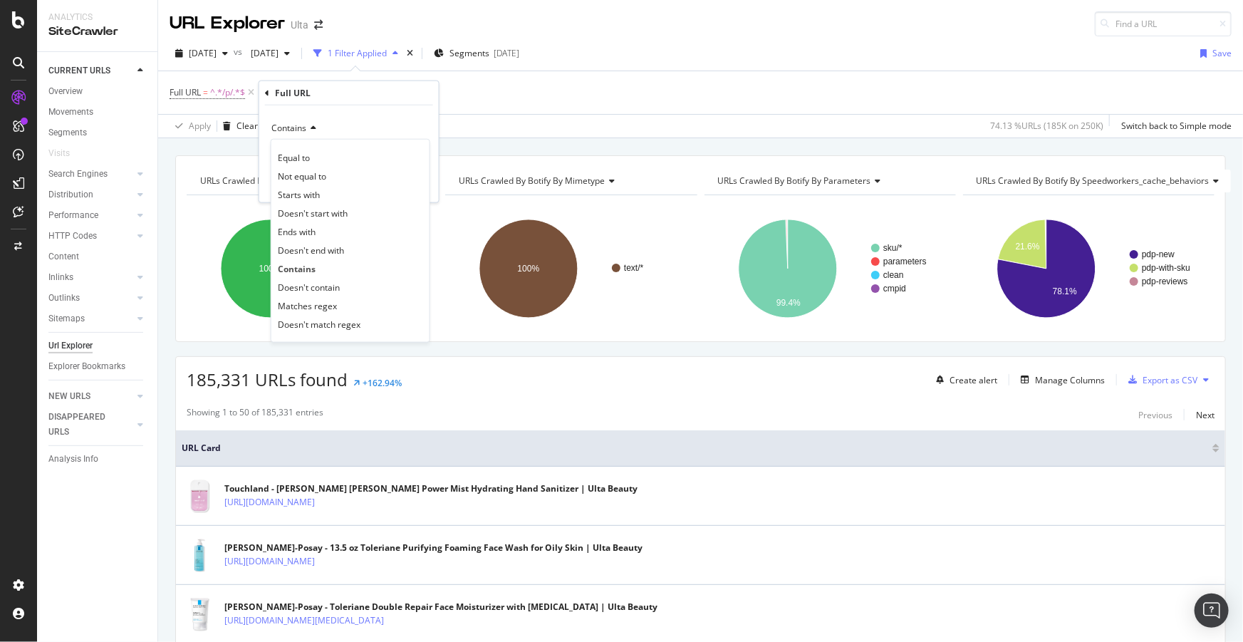
click at [325, 289] on span "Doesn't contain" at bounding box center [309, 287] width 62 height 12
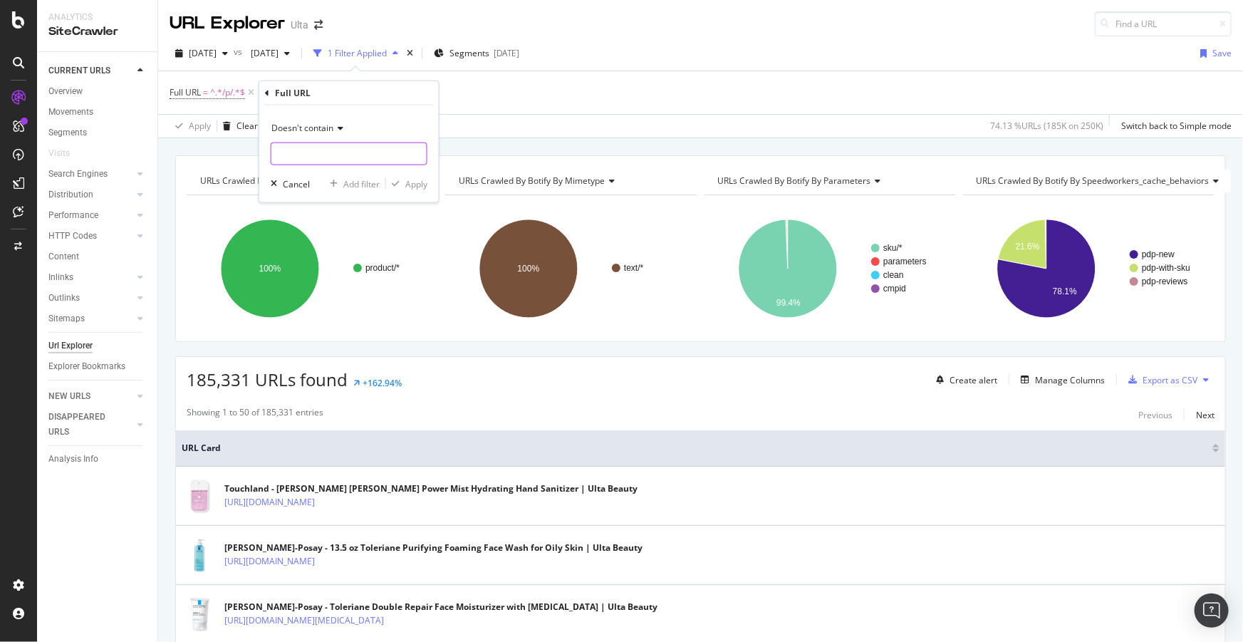
click at [336, 157] on input "text" at bounding box center [348, 153] width 155 height 23
type input "pr_rd_page"
click at [411, 186] on div "Apply" at bounding box center [416, 183] width 22 height 12
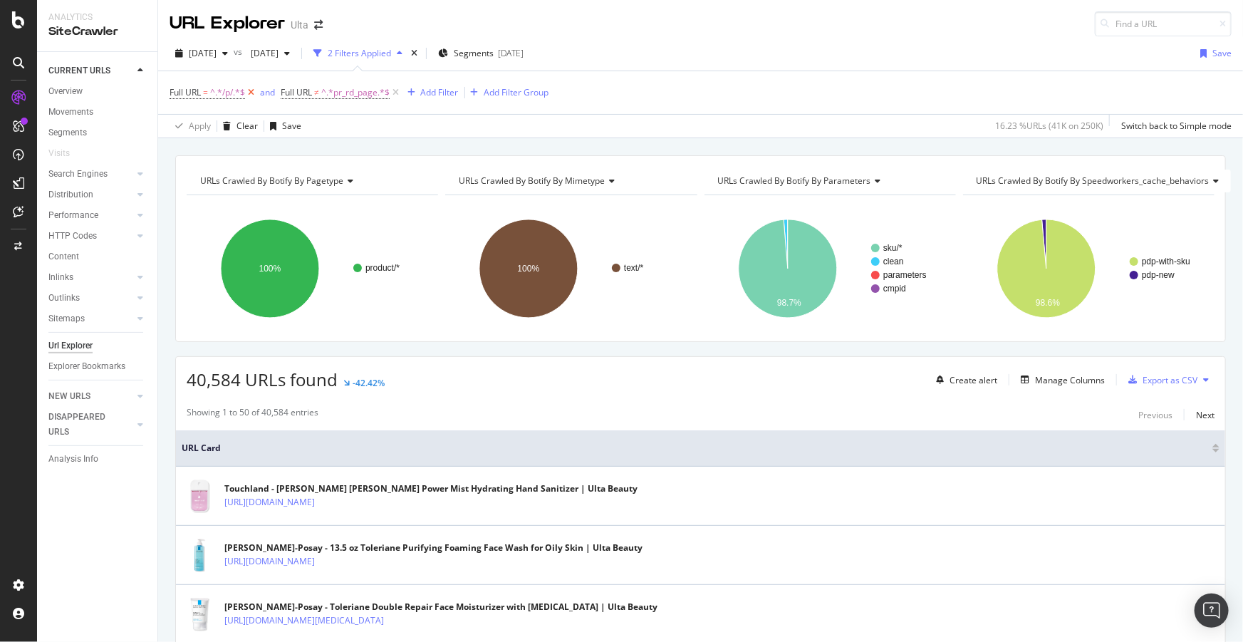
click at [251, 93] on icon at bounding box center [251, 92] width 12 height 14
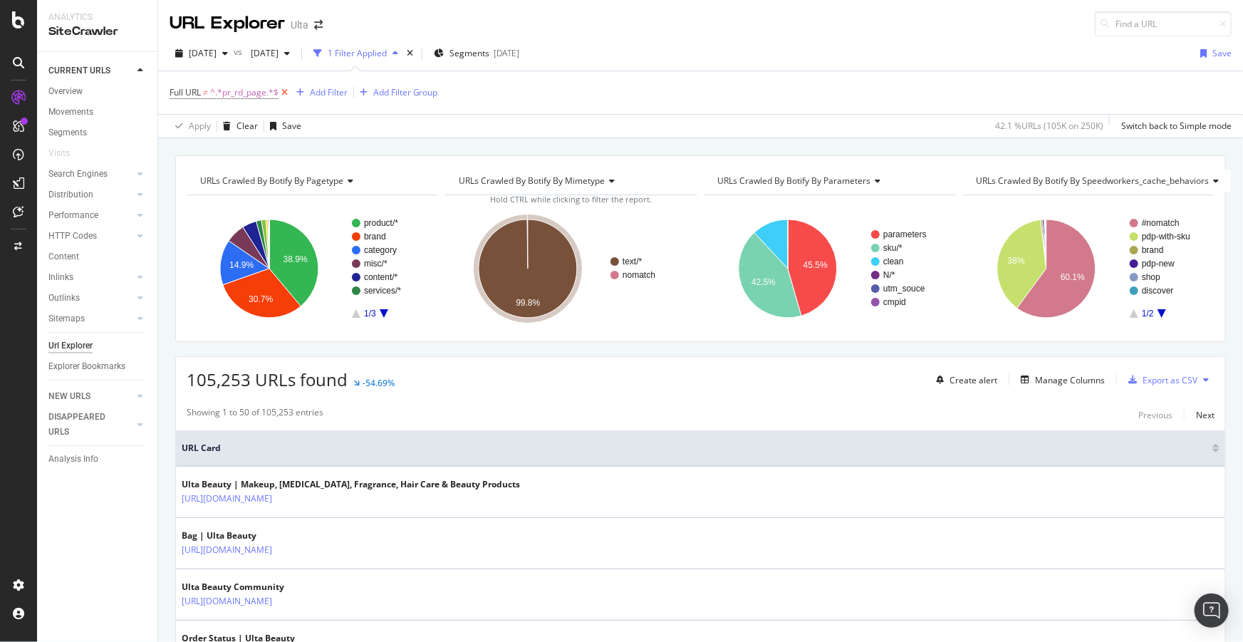
click at [287, 95] on icon at bounding box center [285, 92] width 12 height 14
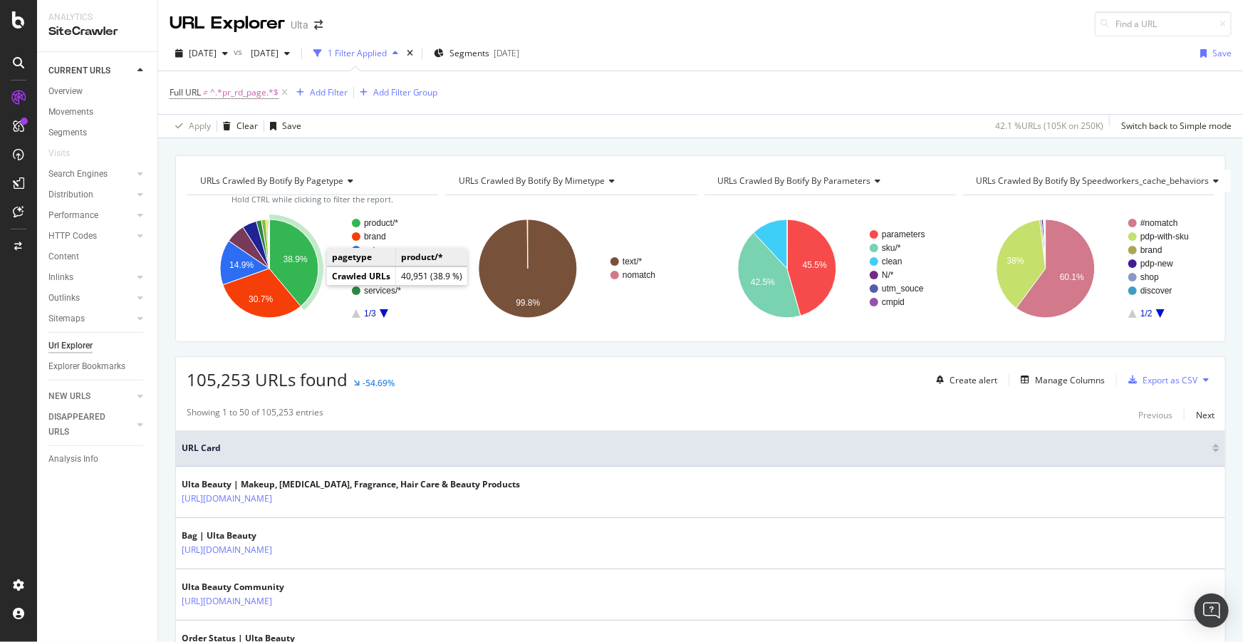
click at [299, 265] on icon "A chart." at bounding box center [293, 262] width 49 height 87
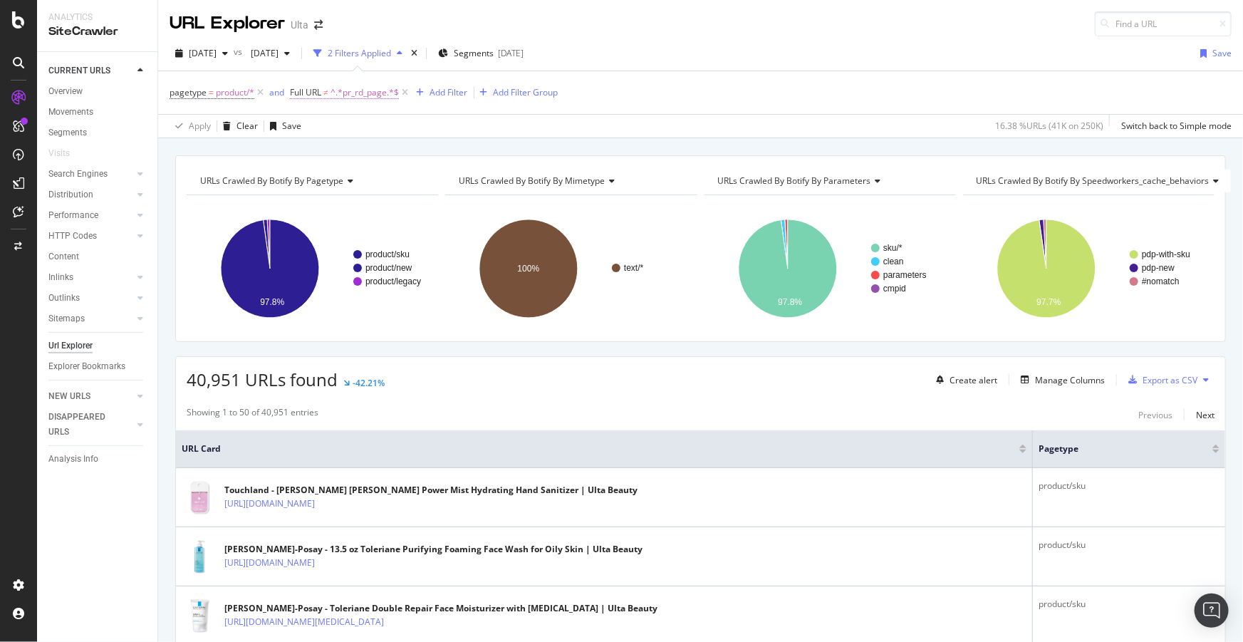
click at [348, 92] on span "^.*pr_rd_page.*$" at bounding box center [365, 93] width 68 height 20
click at [350, 121] on span "Doesn't contain" at bounding box center [334, 125] width 62 height 12
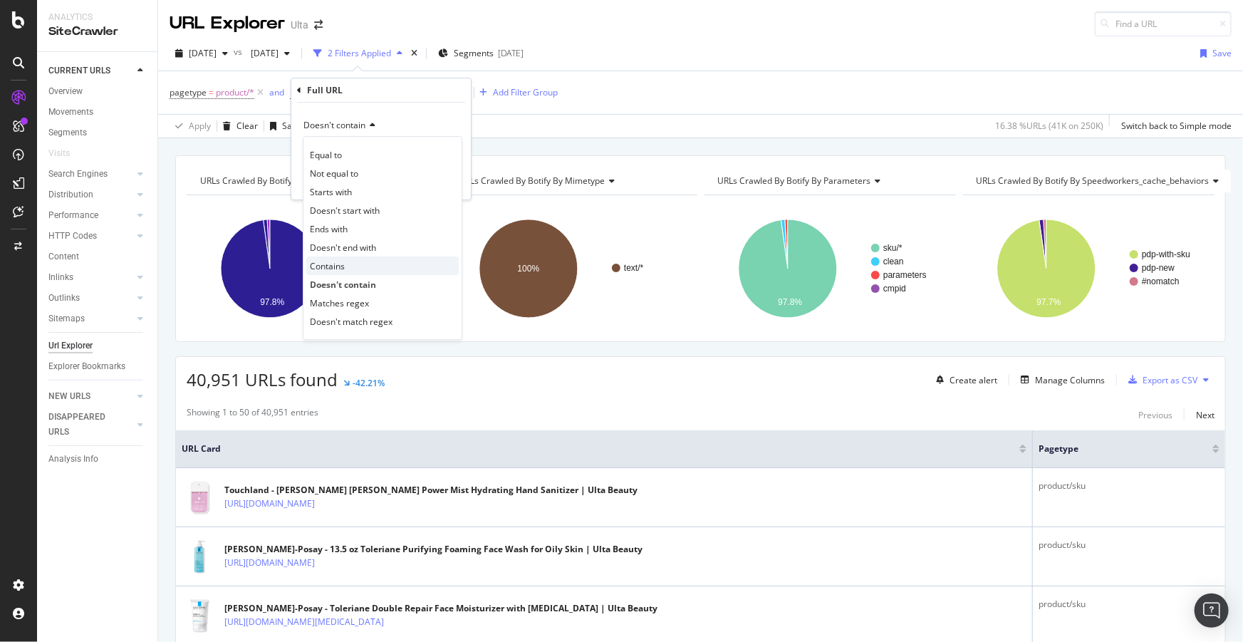
click at [334, 264] on span "Contains" at bounding box center [327, 266] width 35 height 12
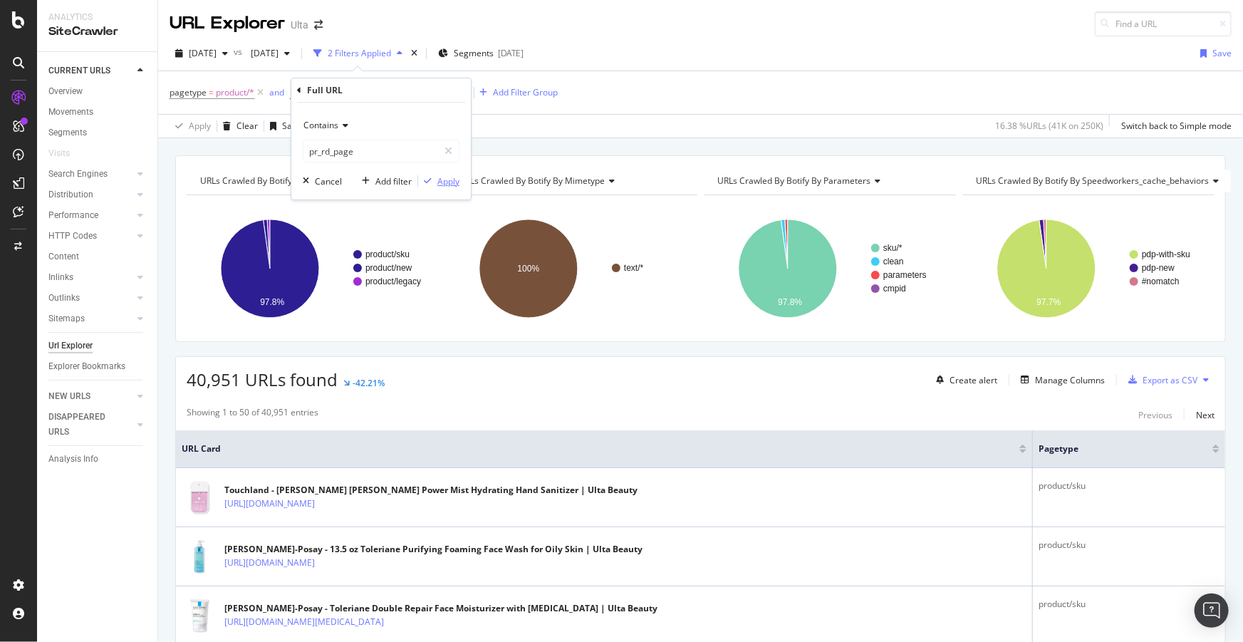
click at [446, 178] on div "Apply" at bounding box center [448, 181] width 22 height 12
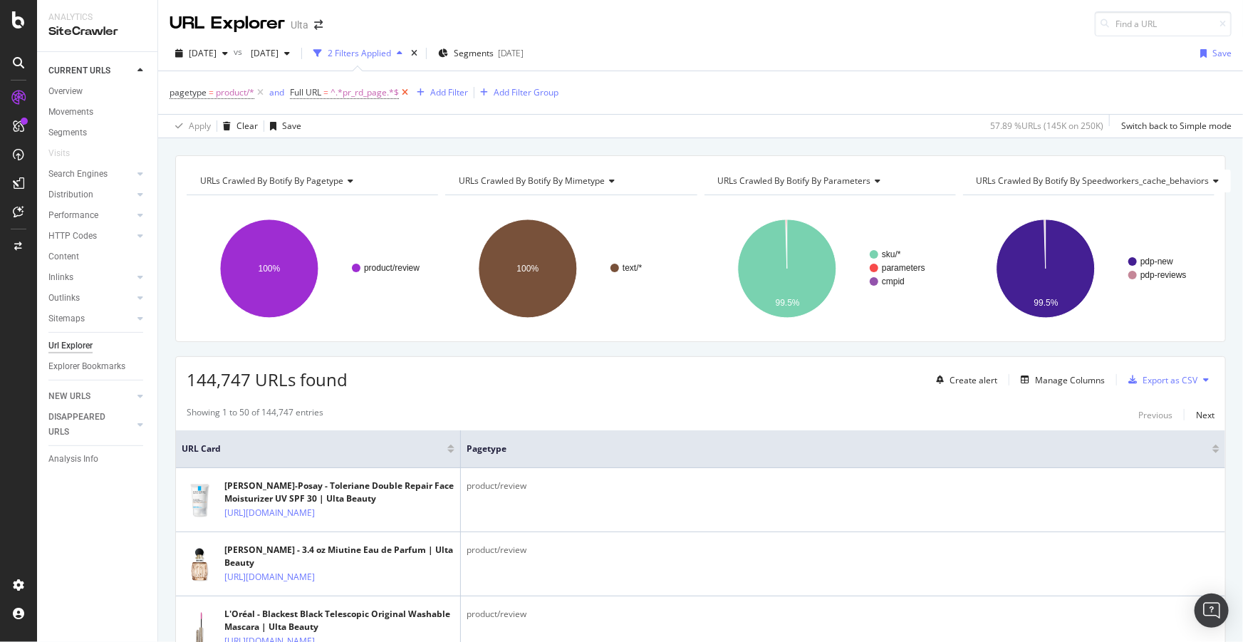
click at [410, 94] on icon at bounding box center [405, 92] width 12 height 14
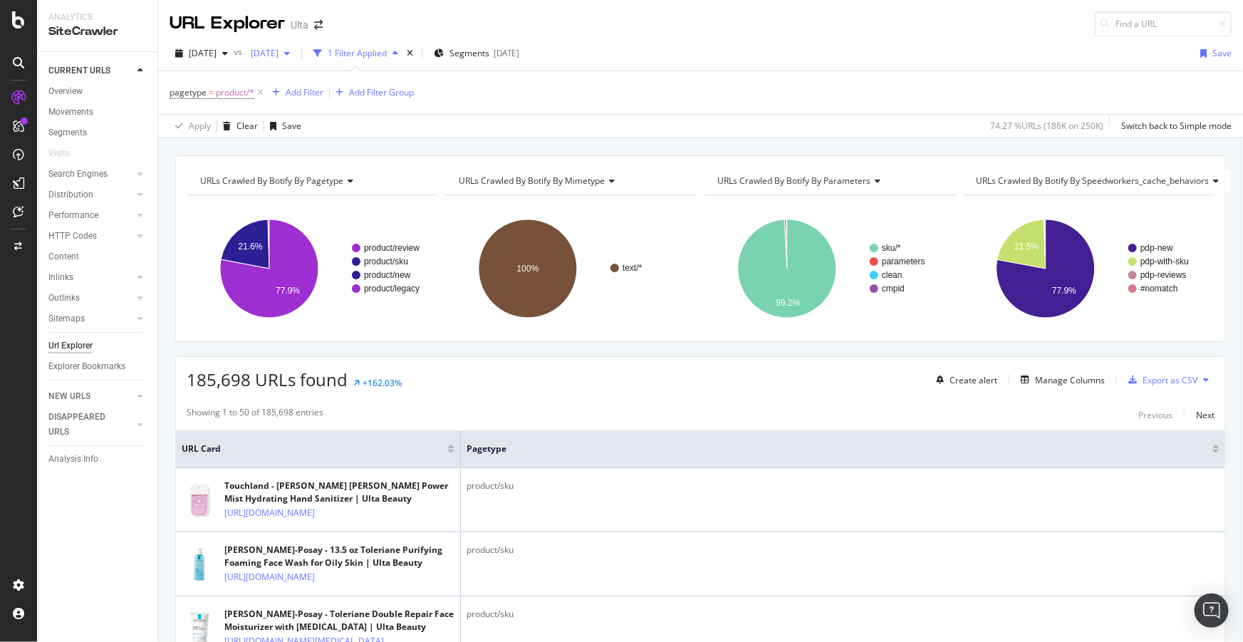
click at [279, 53] on span "2025 Aug. 27th" at bounding box center [261, 53] width 33 height 12
click at [317, 137] on div "2025 Sep. 17th 225K URLs" at bounding box center [351, 130] width 170 height 21
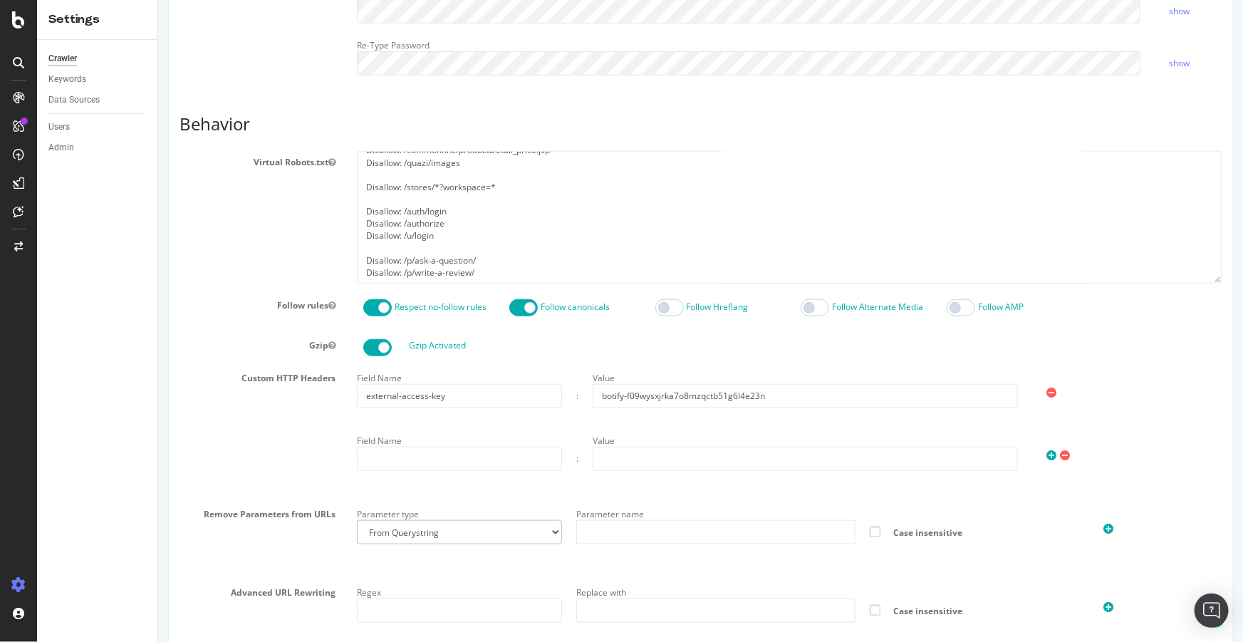
scroll to position [518, 0]
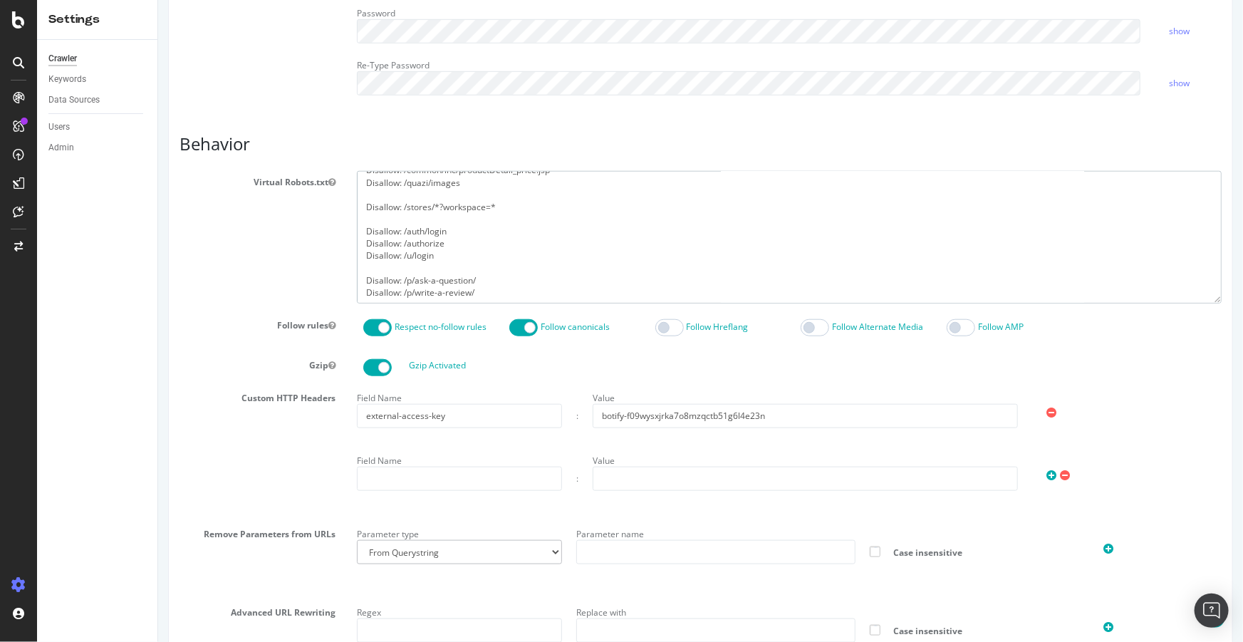
click at [531, 287] on textarea "User-agent: * Disallow: /common/inc/productDetail_price.jsp Disallow: /quazi/im…" at bounding box center [788, 237] width 865 height 132
click at [513, 207] on textarea "User-agent: * Disallow: /common/inc/productDetail_price.jsp Disallow: /quazi/im…" at bounding box center [788, 237] width 865 height 132
paste textarea "Disallow: /stores/*?workspace=*"
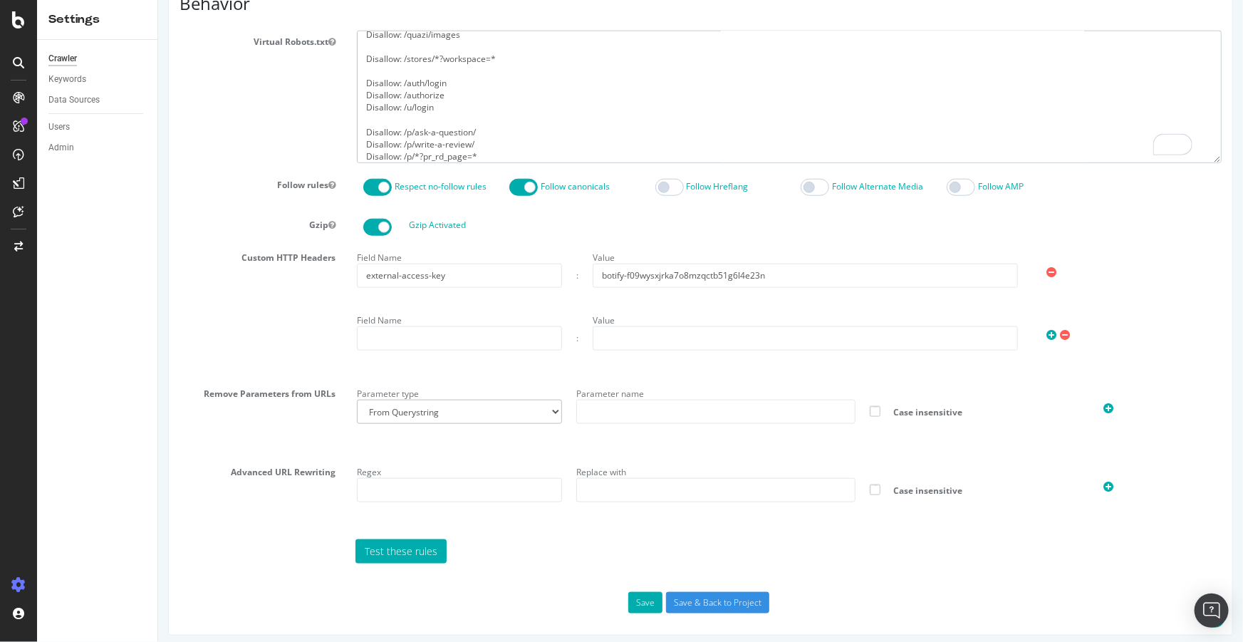
scroll to position [665, 0]
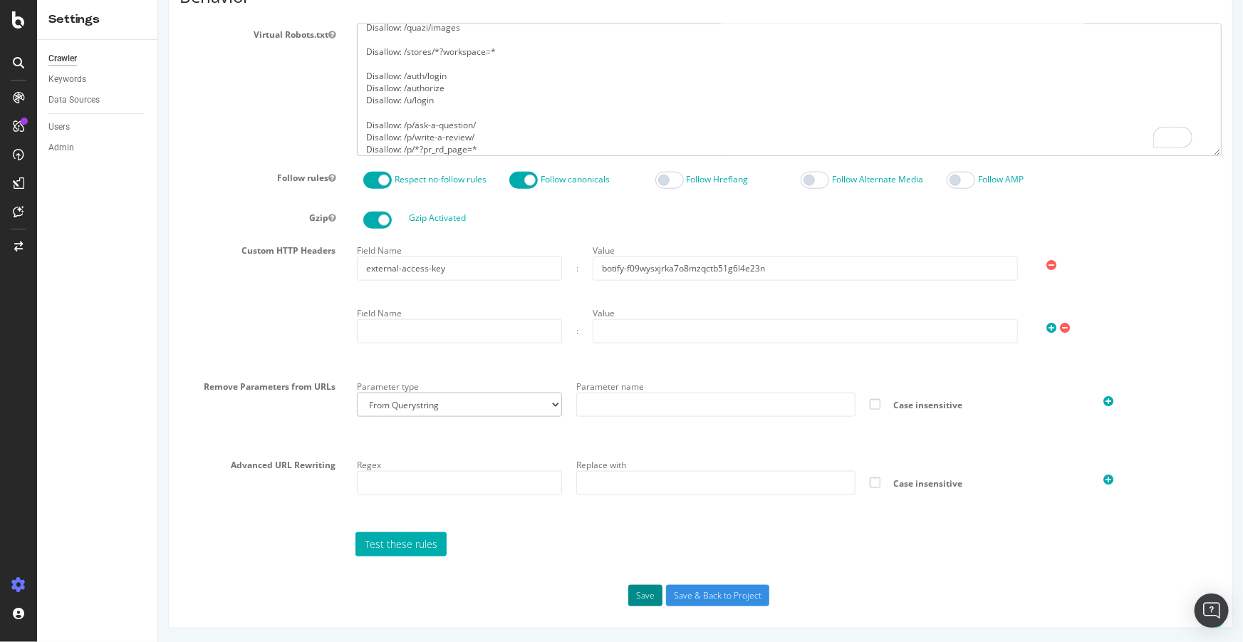
type textarea "User-agent: * Disallow: /common/inc/productDetail_price.jsp Disallow: /quazi/im…"
click at [637, 593] on button "Save" at bounding box center [645, 595] width 34 height 21
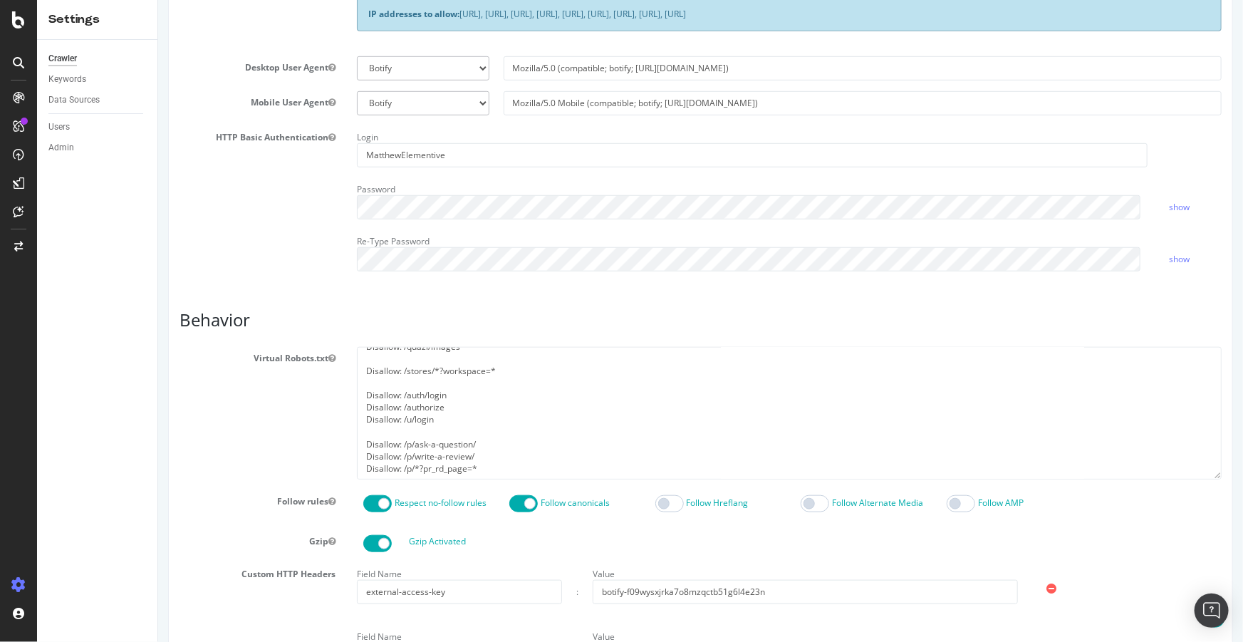
scroll to position [0, 0]
click at [455, 376] on textarea "User-agent: * Disallow: /common/inc/productDetail_price.jsp Disallow: /quazi/im…" at bounding box center [788, 413] width 865 height 132
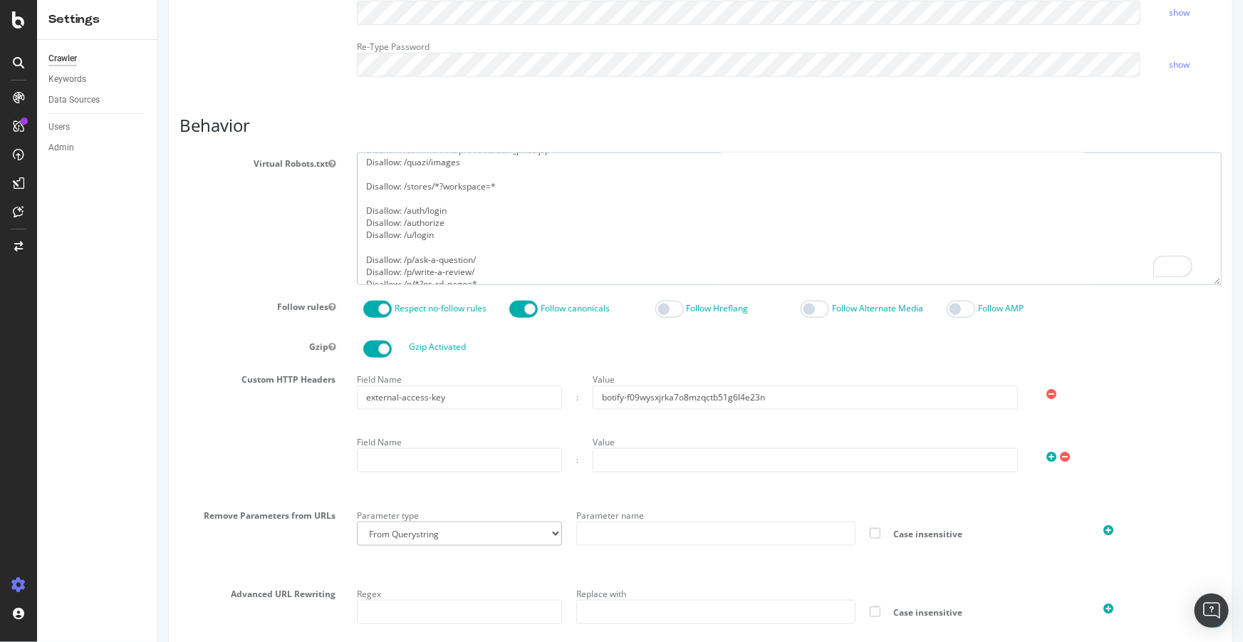
scroll to position [36, 0]
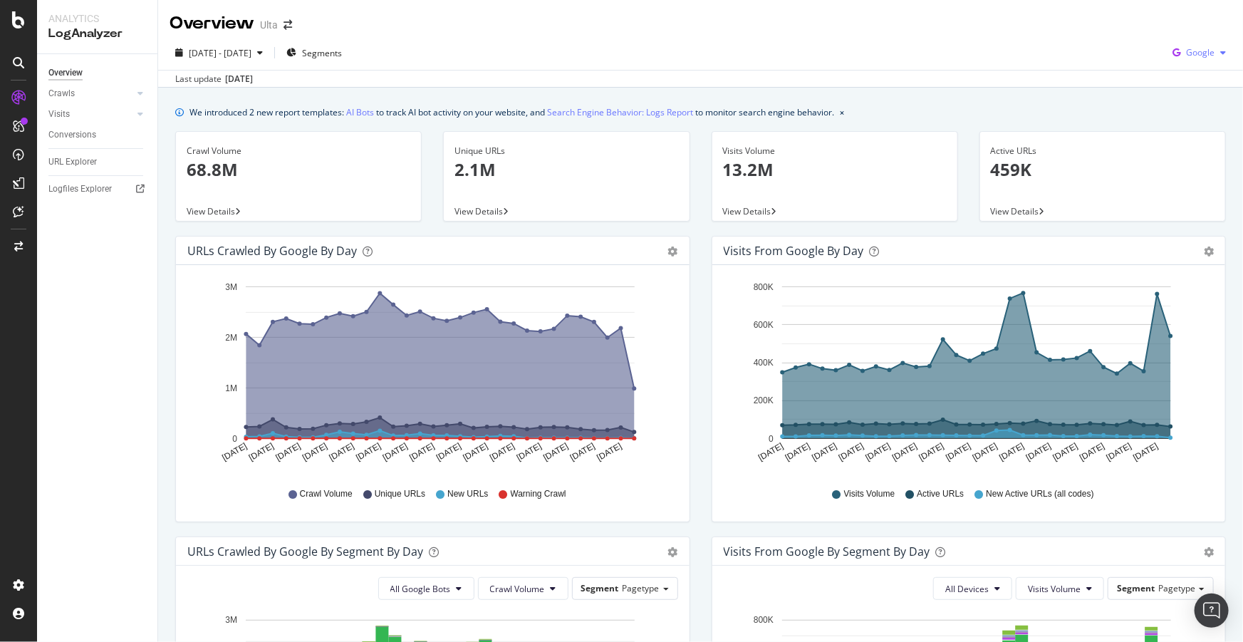
click at [1193, 53] on span "Google" at bounding box center [1200, 52] width 28 height 12
click at [1188, 131] on span "OpenAI" at bounding box center [1201, 134] width 53 height 13
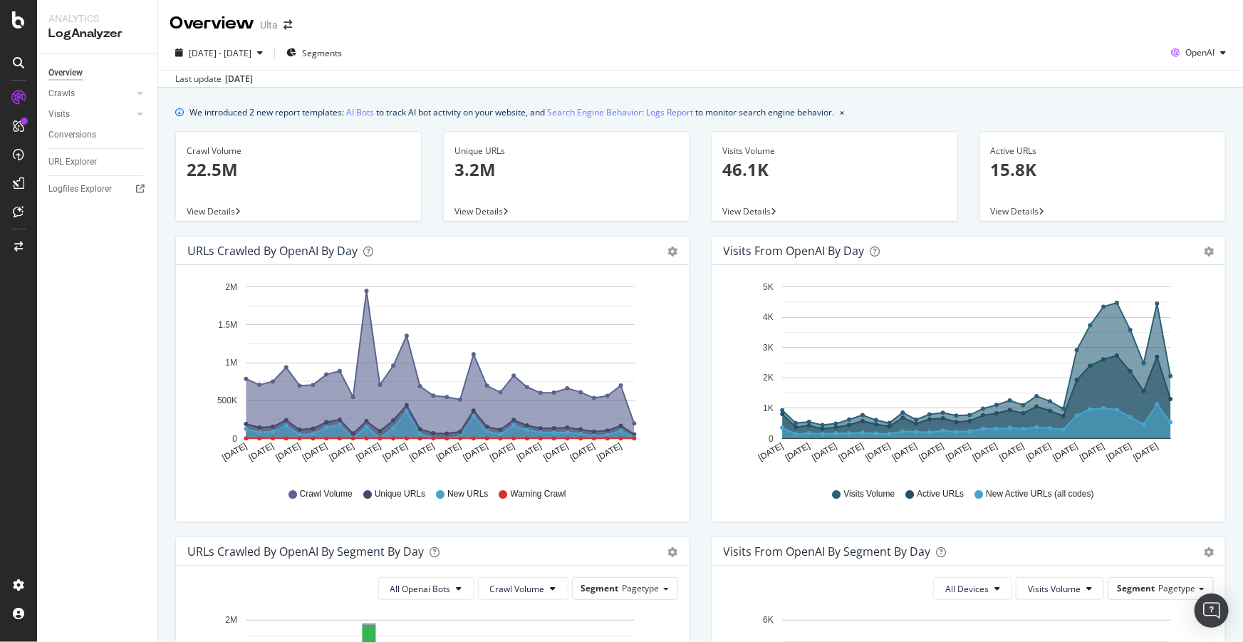
click at [701, 467] on div "Visits from OpenAI by day Area Table Hold CTRL while clicking to filter the rep…" at bounding box center [969, 386] width 536 height 301
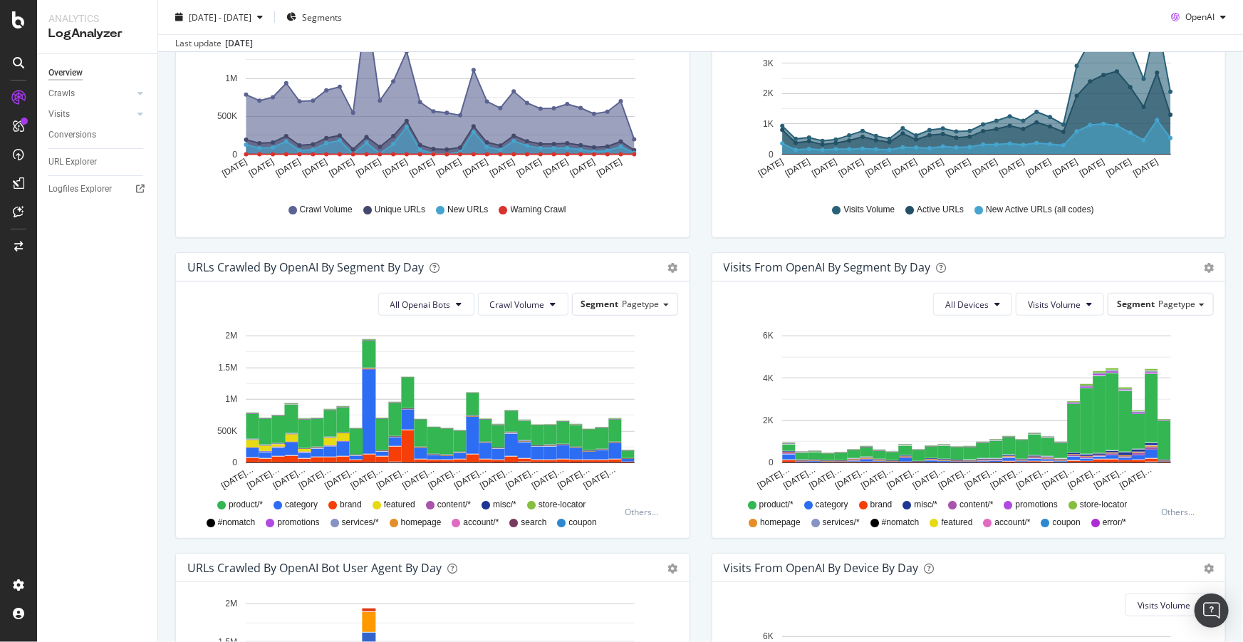
scroll to position [286, 0]
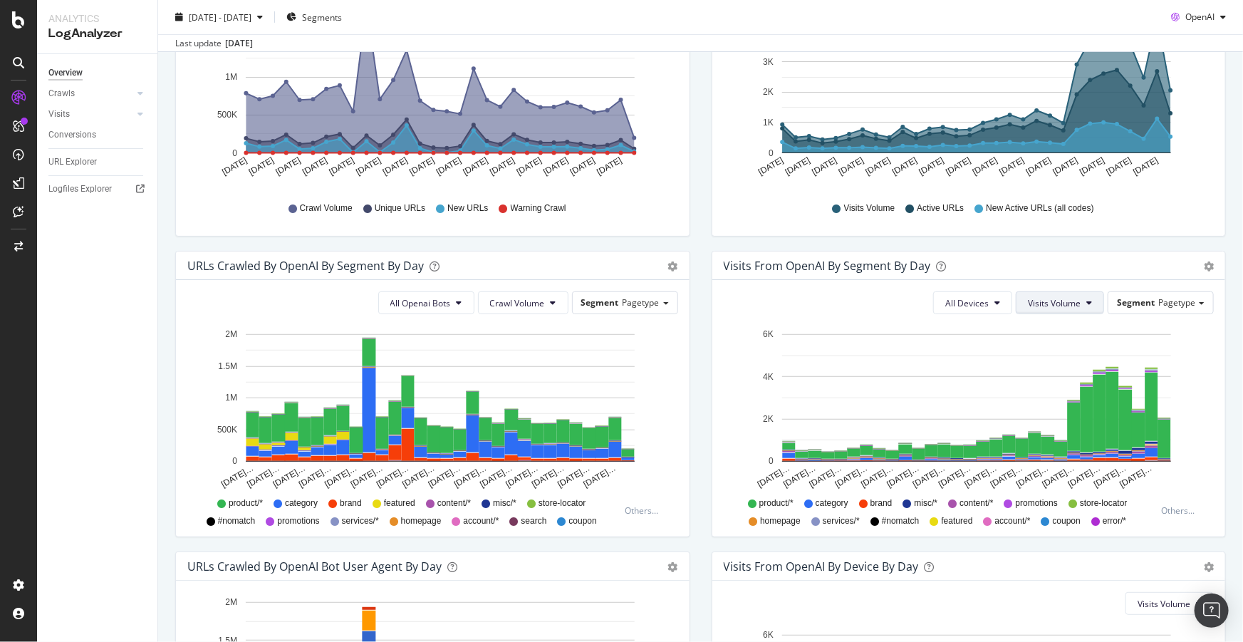
click at [1066, 297] on span "Visits Volume" at bounding box center [1054, 303] width 53 height 12
click at [1054, 350] on span "Active URLs" at bounding box center [1074, 356] width 109 height 13
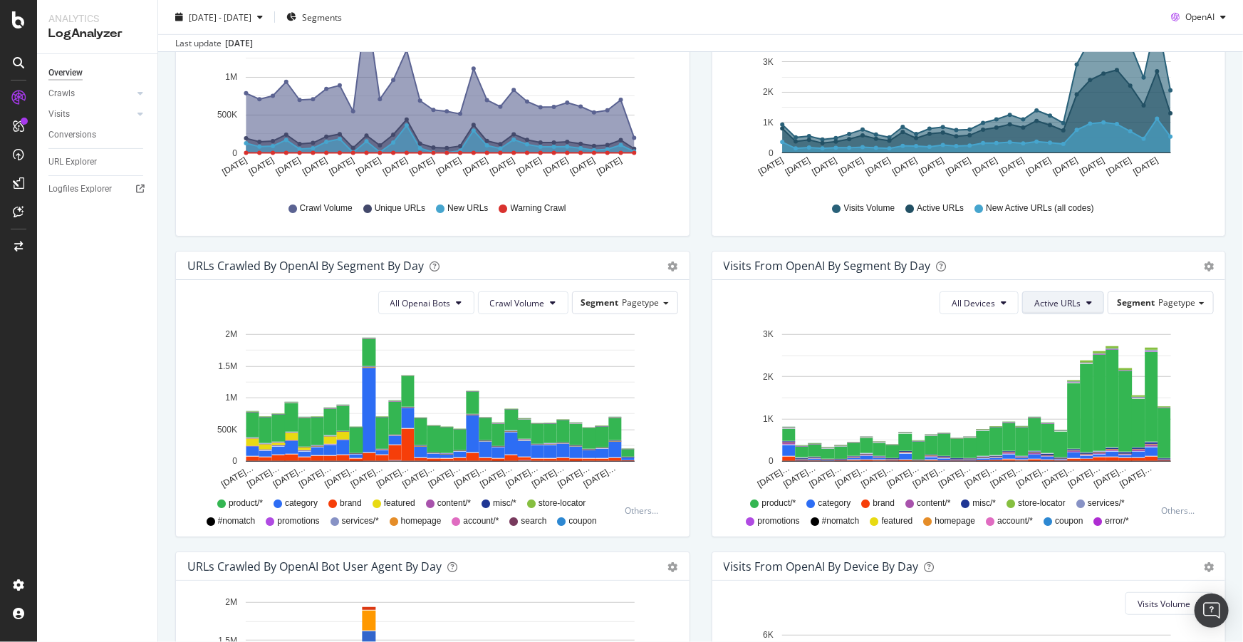
click at [1045, 301] on span "Active URLs" at bounding box center [1057, 303] width 46 height 12
click at [1059, 382] on span "New Active URLs (all codes)" at bounding box center [1081, 383] width 109 height 13
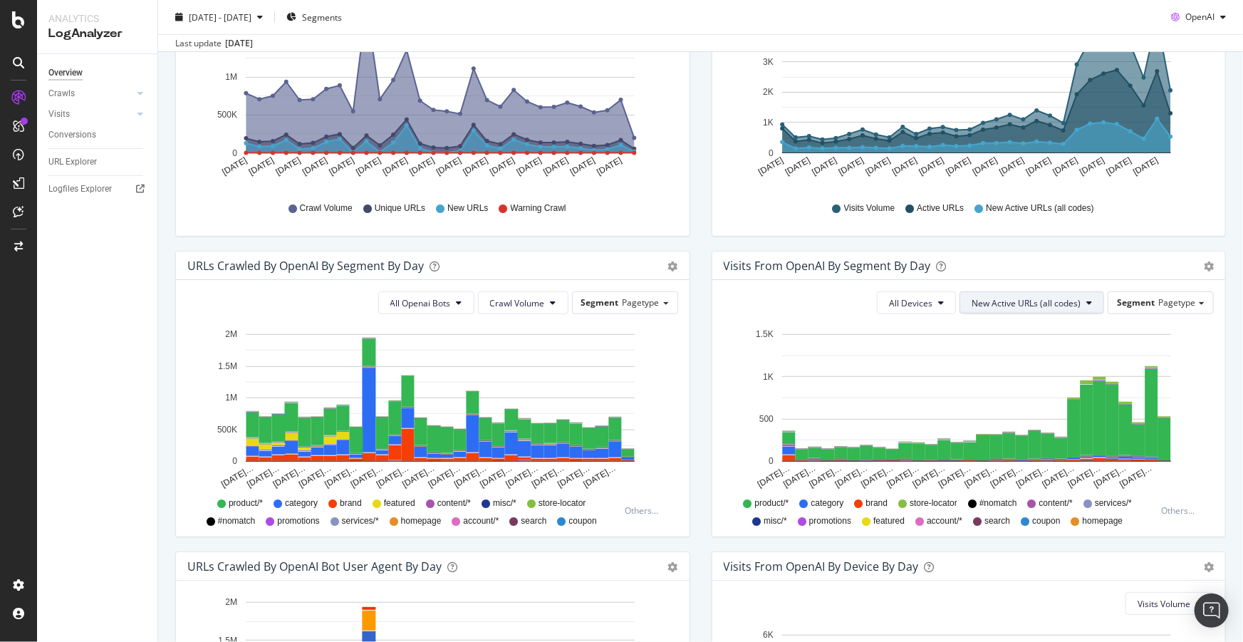
click at [1040, 304] on span "New Active URLs (all codes)" at bounding box center [1026, 303] width 109 height 12
click at [1029, 337] on div "Visits Volume" at bounding box center [1021, 330] width 135 height 21
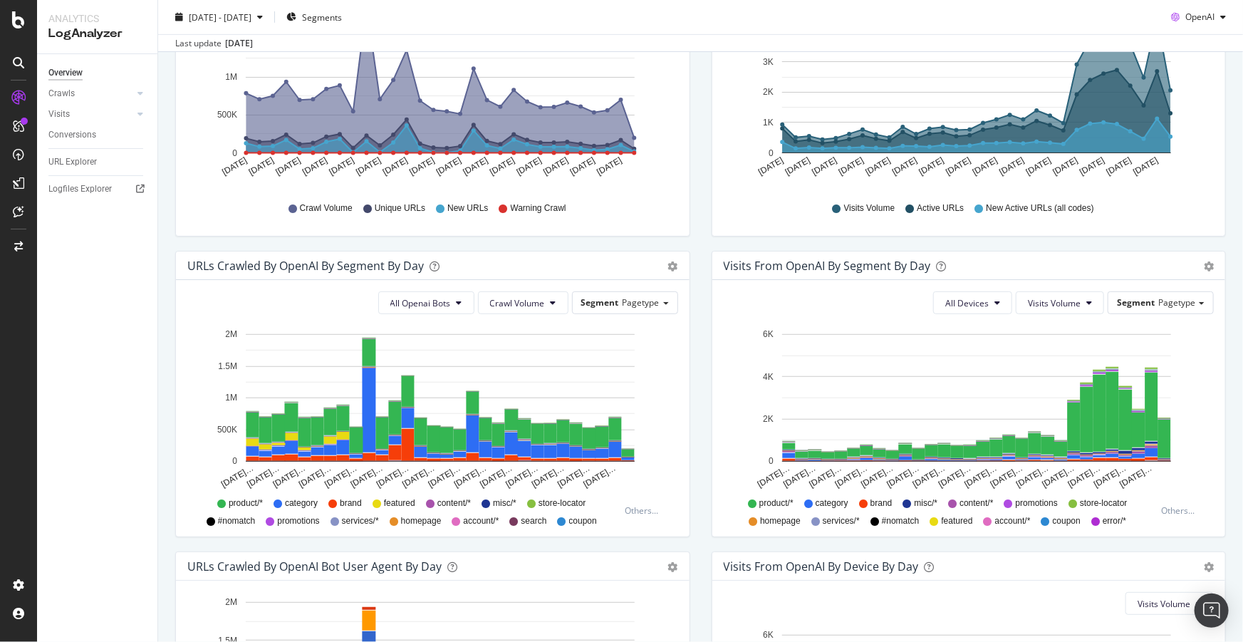
click at [170, 254] on div "URLs Crawled by OpenAI By Segment By Day Timeline (by Value) Table All Openai B…" at bounding box center [433, 401] width 536 height 301
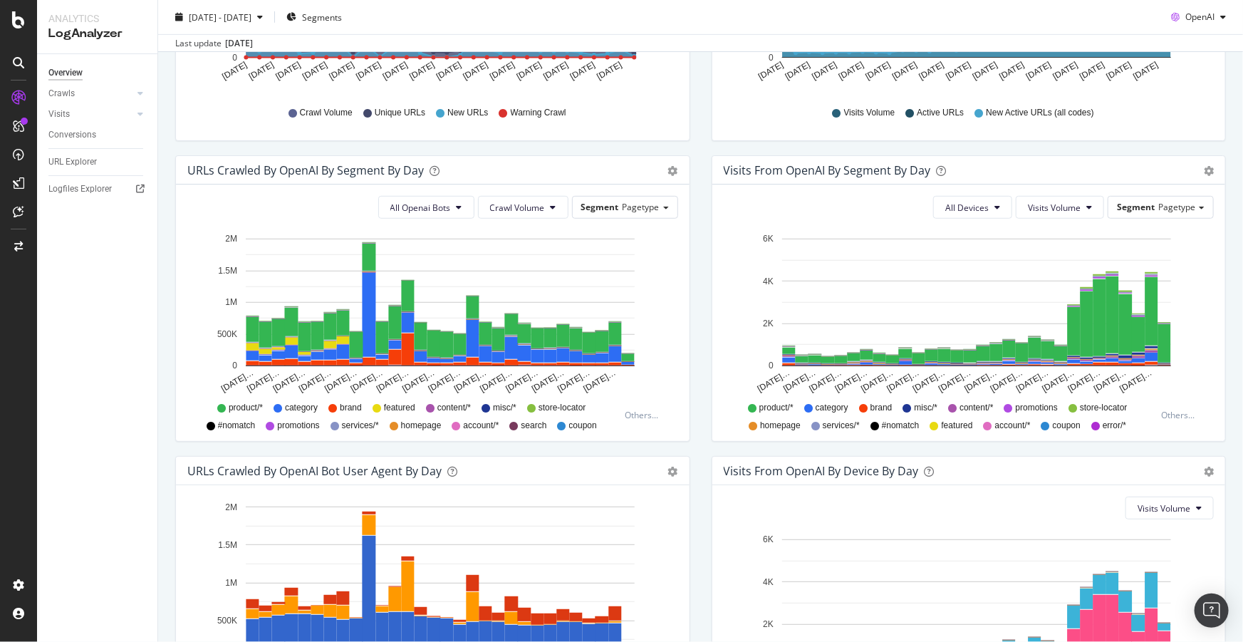
scroll to position [453, 0]
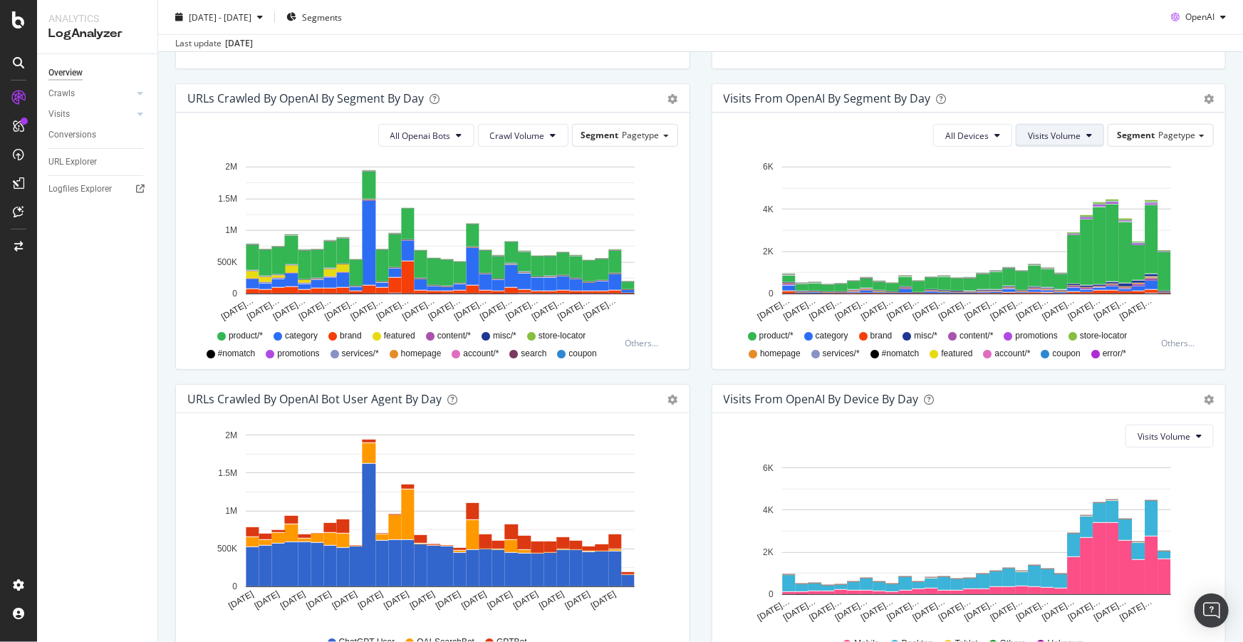
click at [1076, 140] on button "Visits Volume" at bounding box center [1060, 135] width 88 height 23
click at [1051, 189] on span "Active URLs" at bounding box center [1074, 189] width 109 height 13
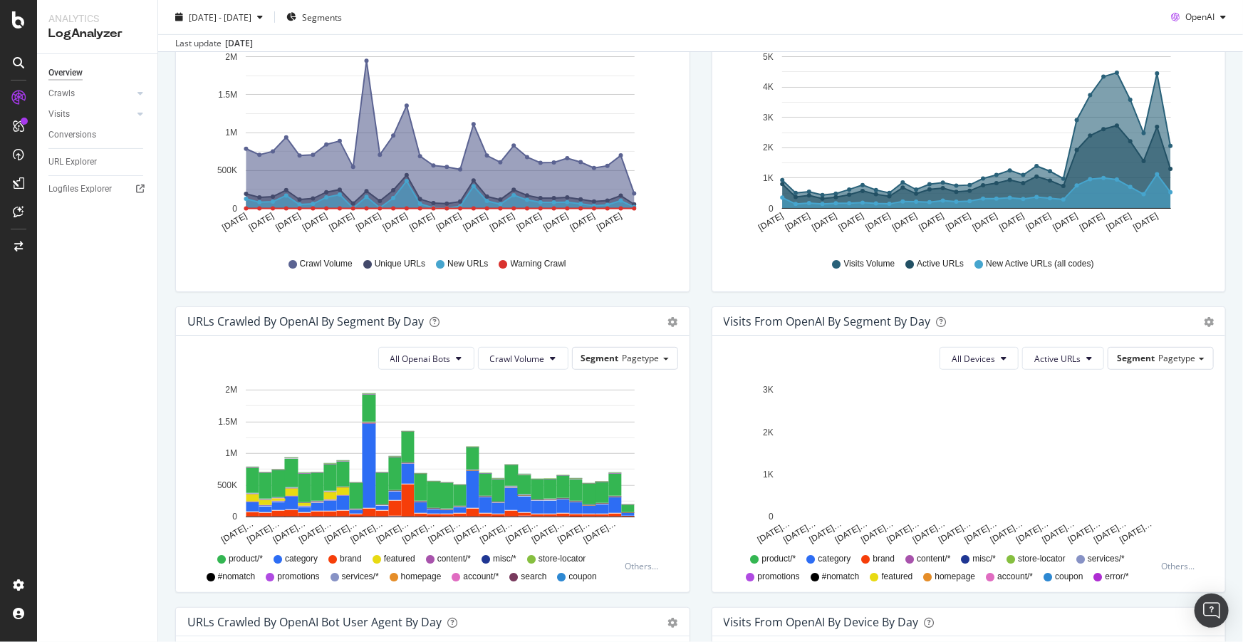
scroll to position [221, 0]
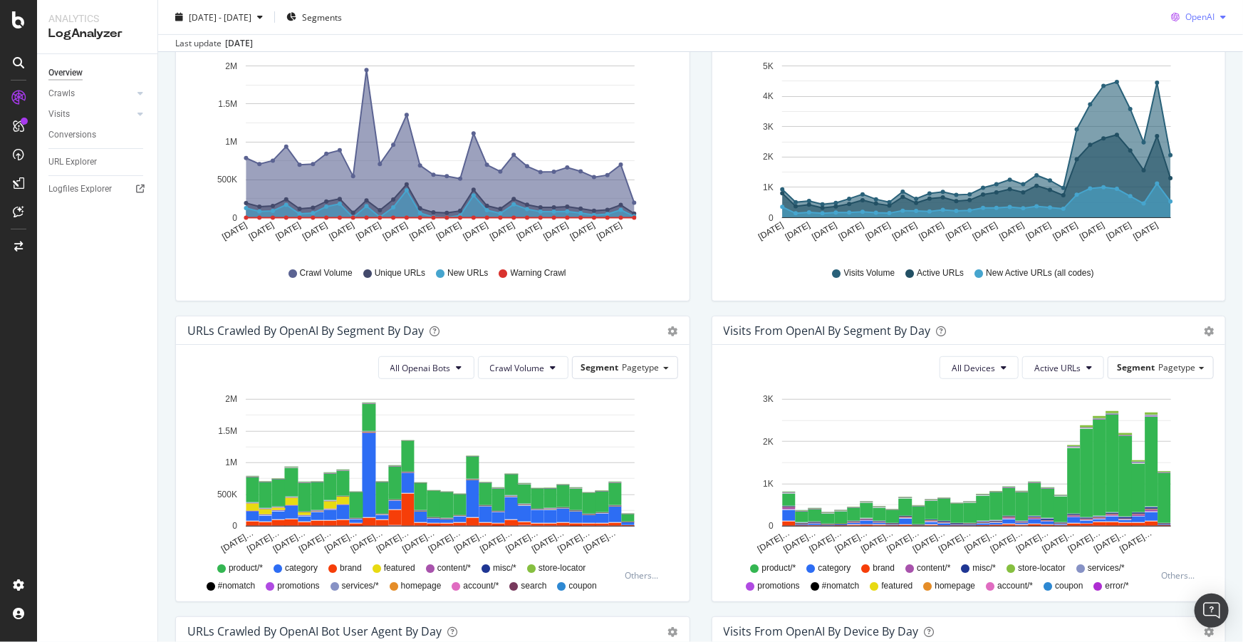
click at [1204, 14] on span "OpenAI" at bounding box center [1199, 17] width 29 height 12
click at [1193, 46] on span "Google" at bounding box center [1200, 45] width 53 height 13
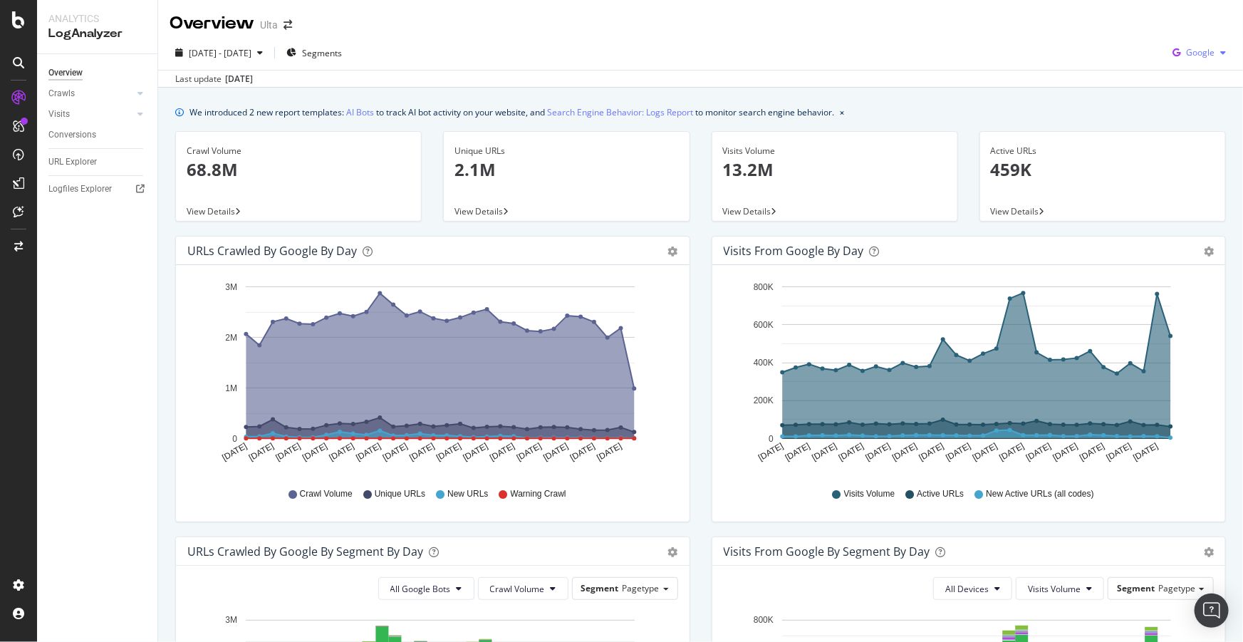
click at [1188, 53] on span "Google" at bounding box center [1200, 52] width 28 height 12
click at [1188, 112] on span "Bing" at bounding box center [1201, 107] width 53 height 13
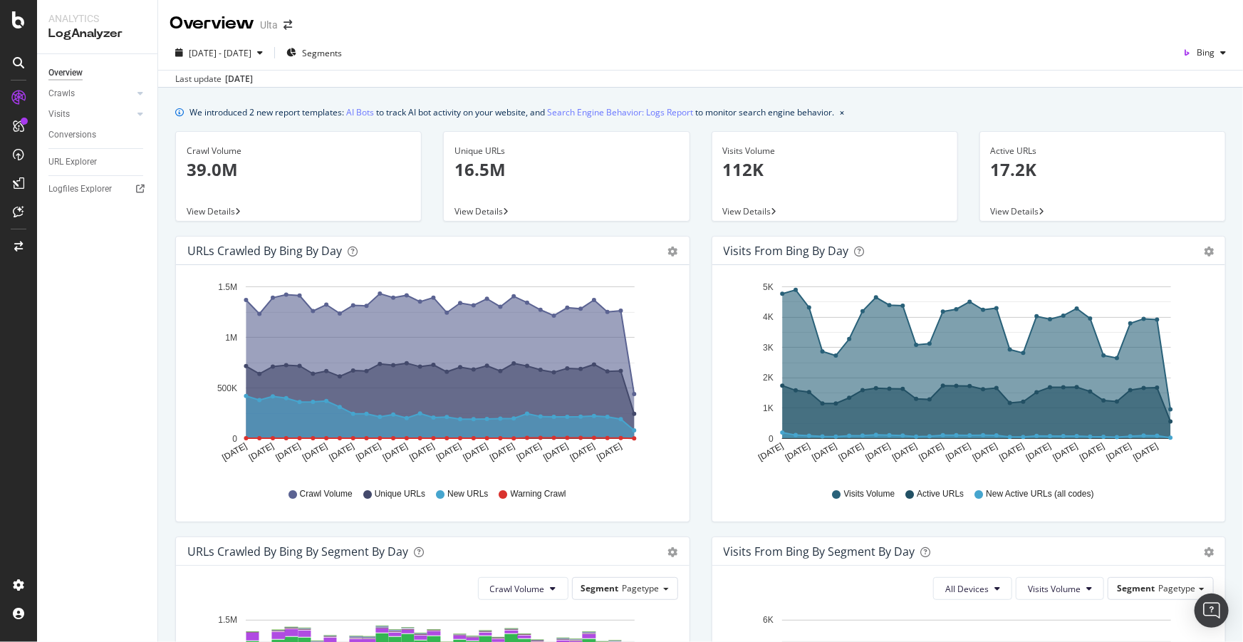
drag, startPoint x: 1140, startPoint y: 152, endPoint x: 960, endPoint y: 112, distance: 184.1
click at [960, 112] on div "We introduced 2 new report templates: AI Bots to track AI bot activity on your …" at bounding box center [700, 112] width 1051 height 15
click at [1209, 46] on div "Bing" at bounding box center [1204, 52] width 55 height 21
click at [1190, 132] on span "OpenAI" at bounding box center [1201, 134] width 53 height 13
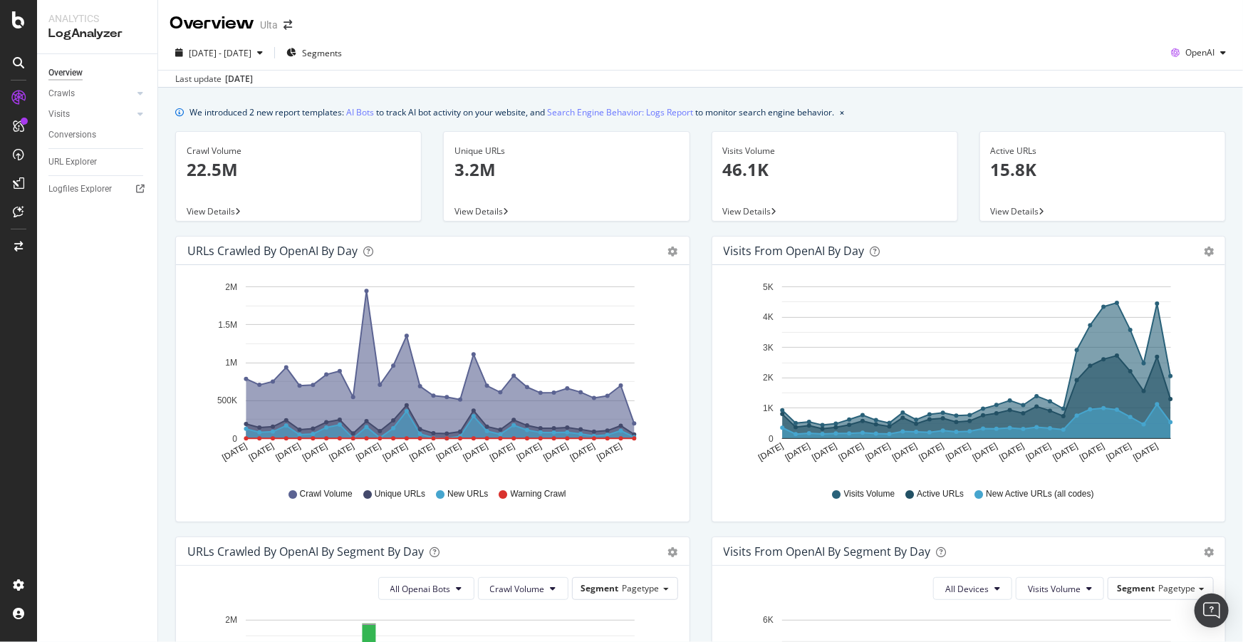
click at [1054, 111] on div "We introduced 2 new report templates: AI Bots to track AI bot activity on your …" at bounding box center [700, 112] width 1051 height 15
click at [251, 58] on span "2025 Aug. 27th - Sep. 25th" at bounding box center [220, 53] width 63 height 12
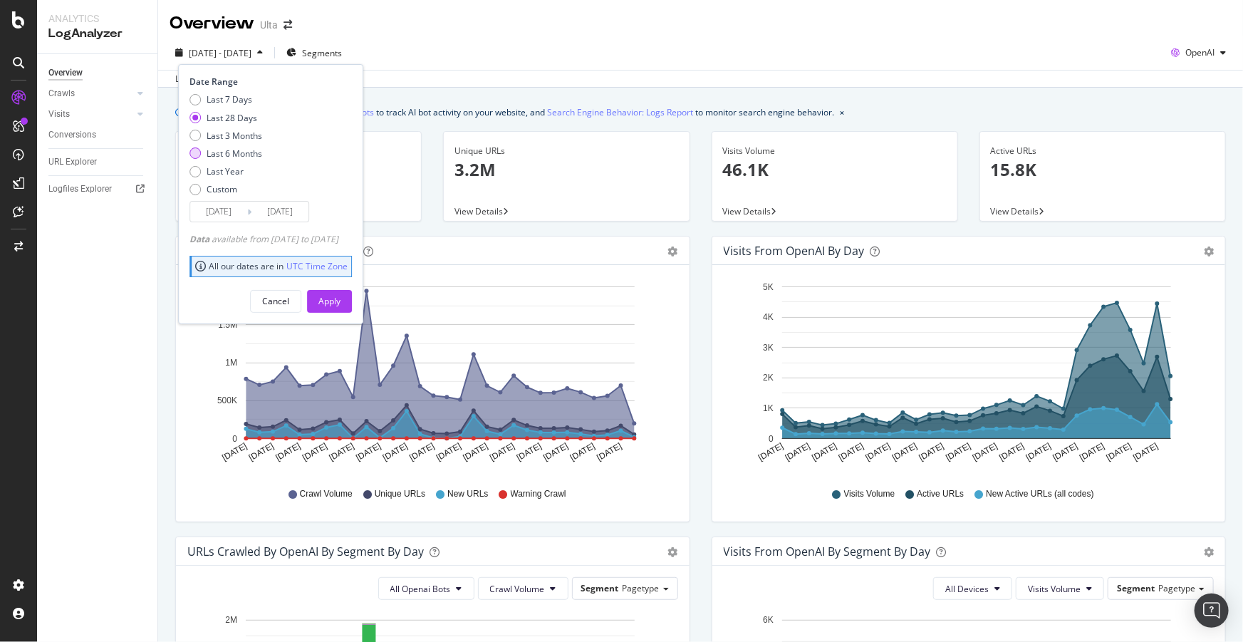
click at [238, 149] on div "Last 6 Months" at bounding box center [235, 153] width 56 height 12
type input "2025/03/26"
click at [338, 298] on button "Apply" at bounding box center [329, 301] width 45 height 23
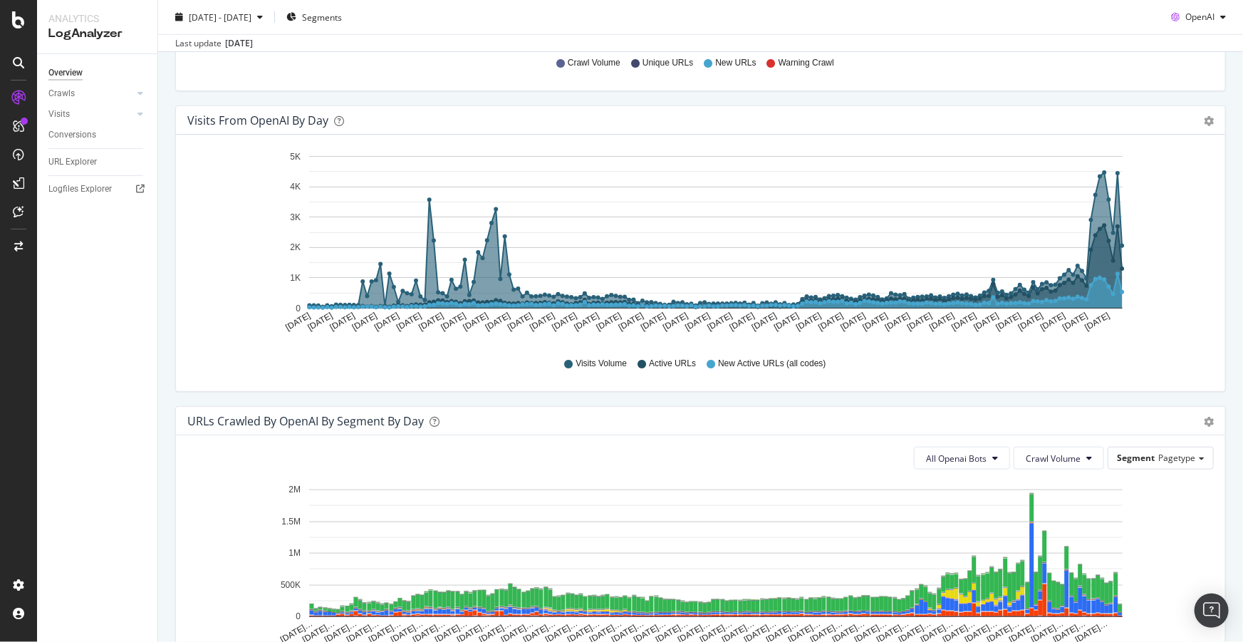
scroll to position [453, 0]
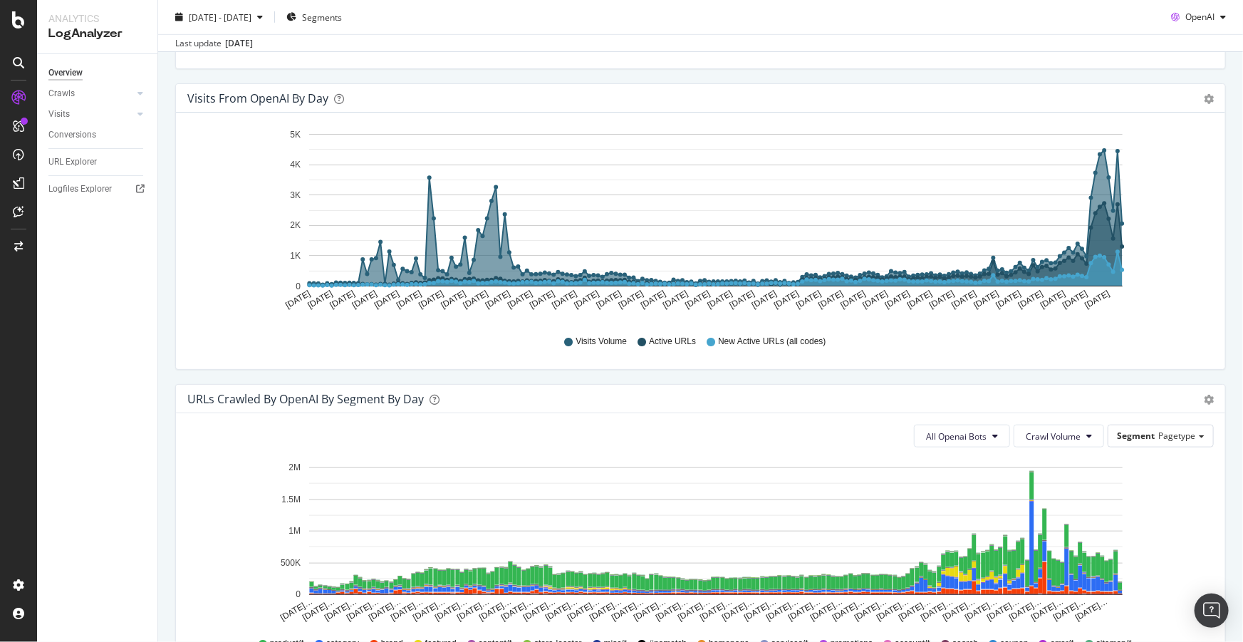
click at [877, 343] on div "Visits Volume Active URLs New Active URLs (all codes)" at bounding box center [700, 342] width 1012 height 32
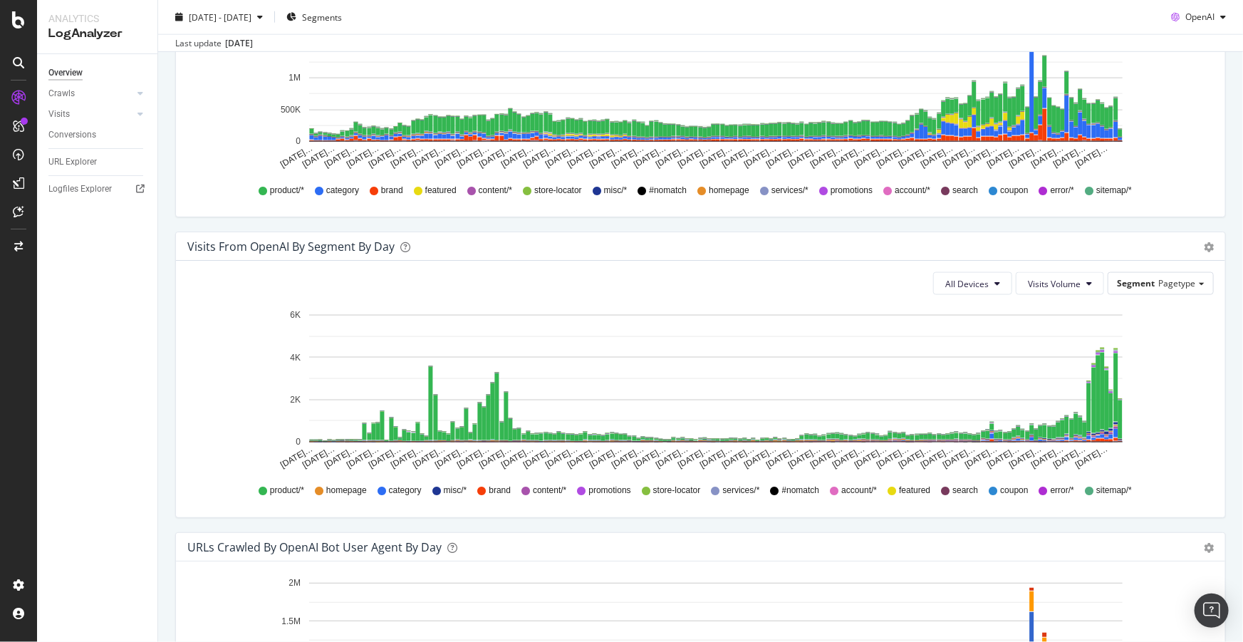
scroll to position [971, 0]
